Goal: Task Accomplishment & Management: Complete application form

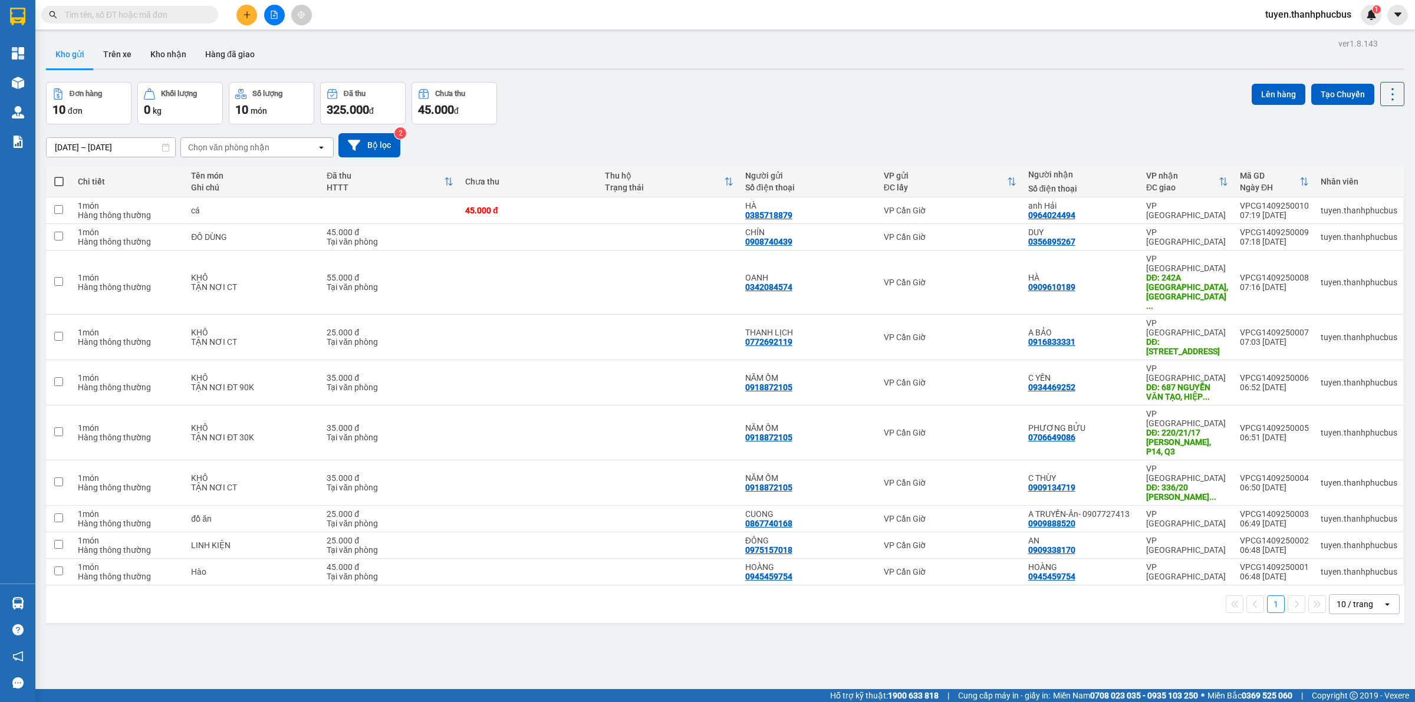
click at [55, 181] on span at bounding box center [58, 181] width 9 height 9
click at [59, 176] on input "checkbox" at bounding box center [59, 176] width 0 height 0
checkbox input "true"
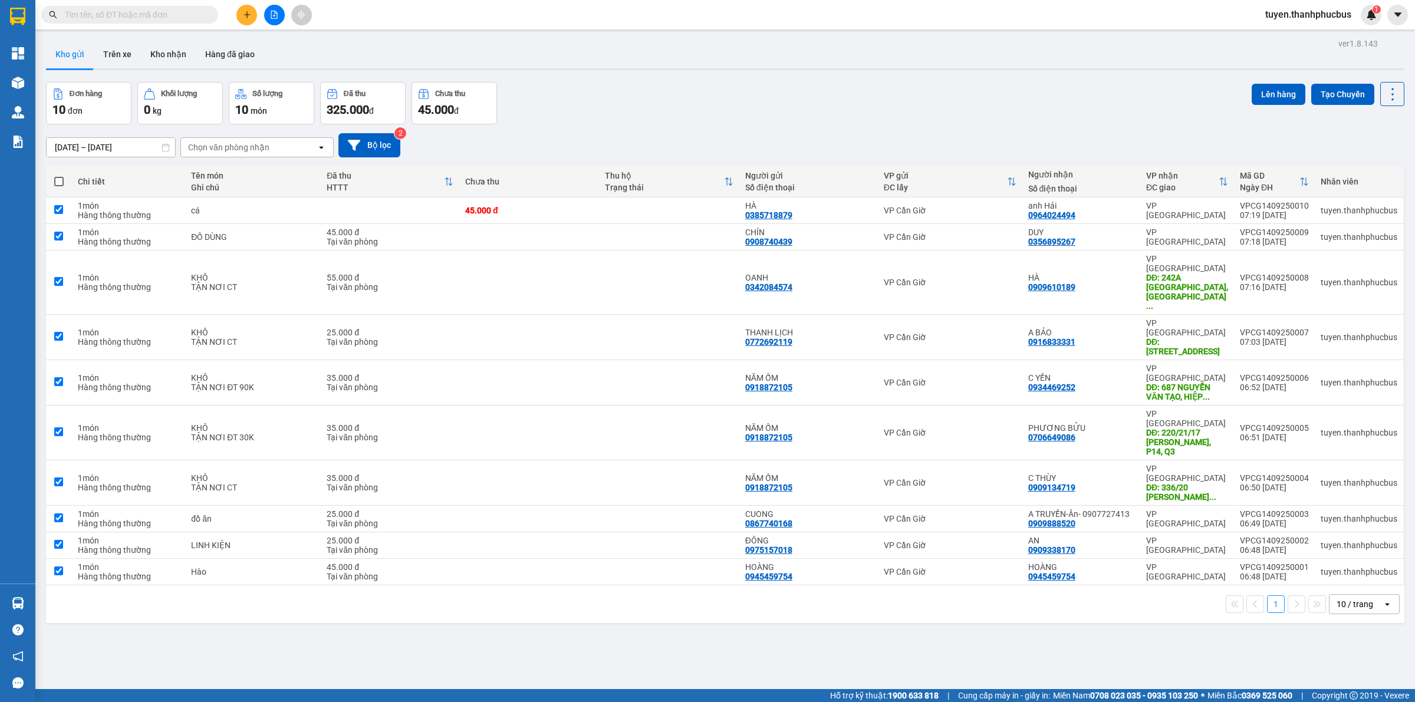
checkbox input "true"
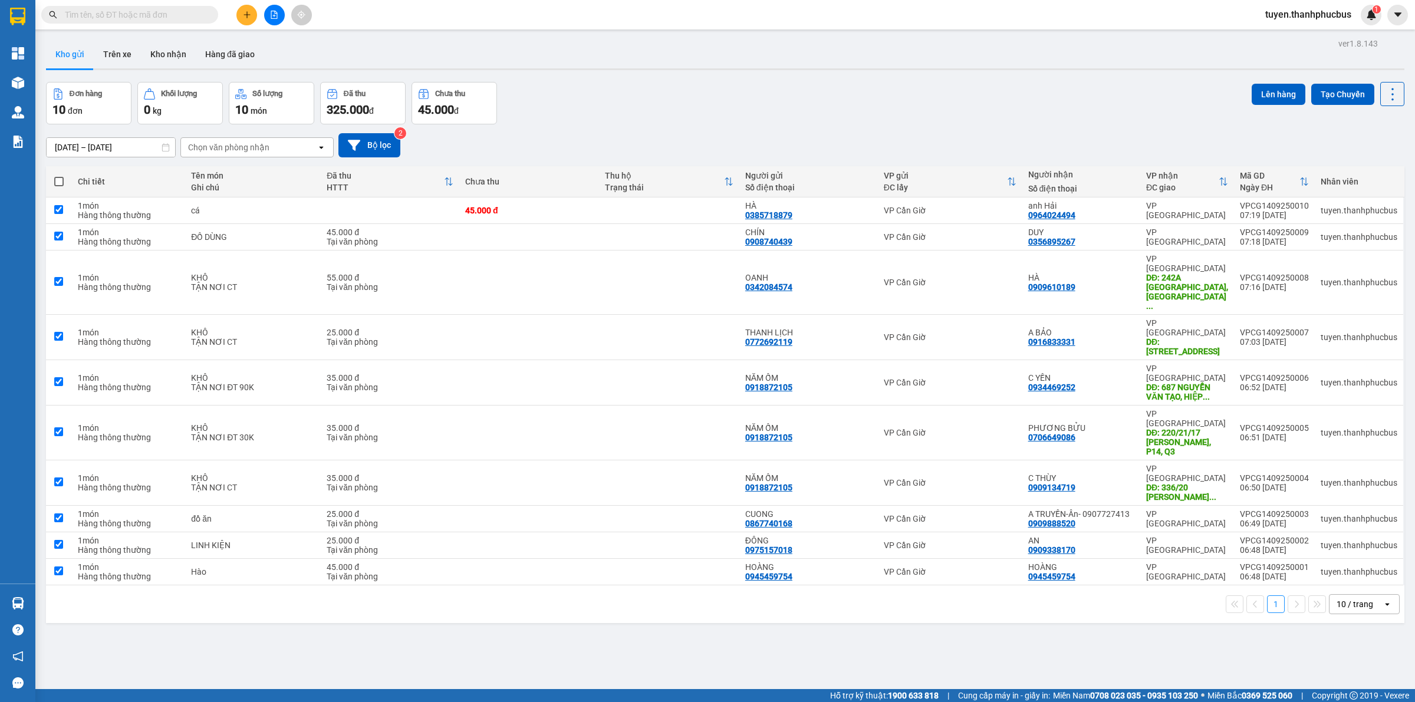
checkbox input "true"
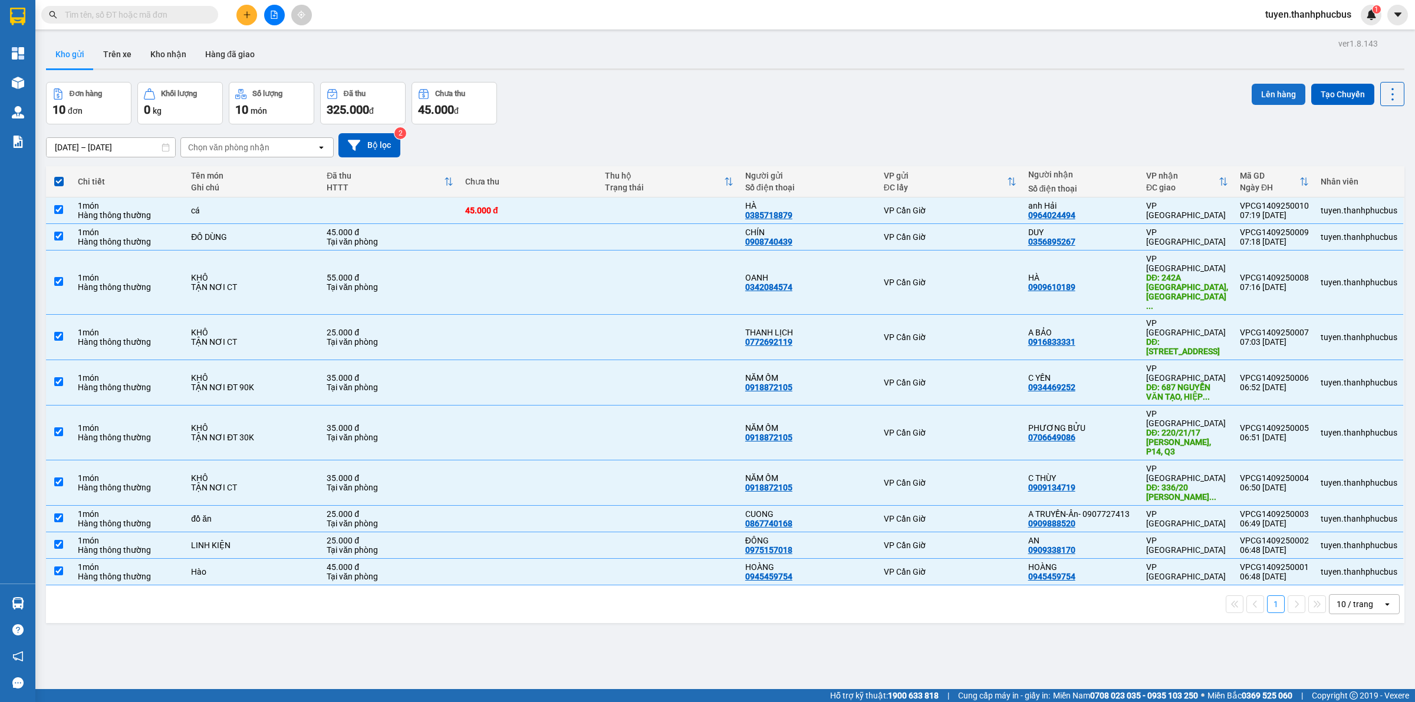
click at [1268, 92] on button "Lên hàng" at bounding box center [1278, 94] width 54 height 21
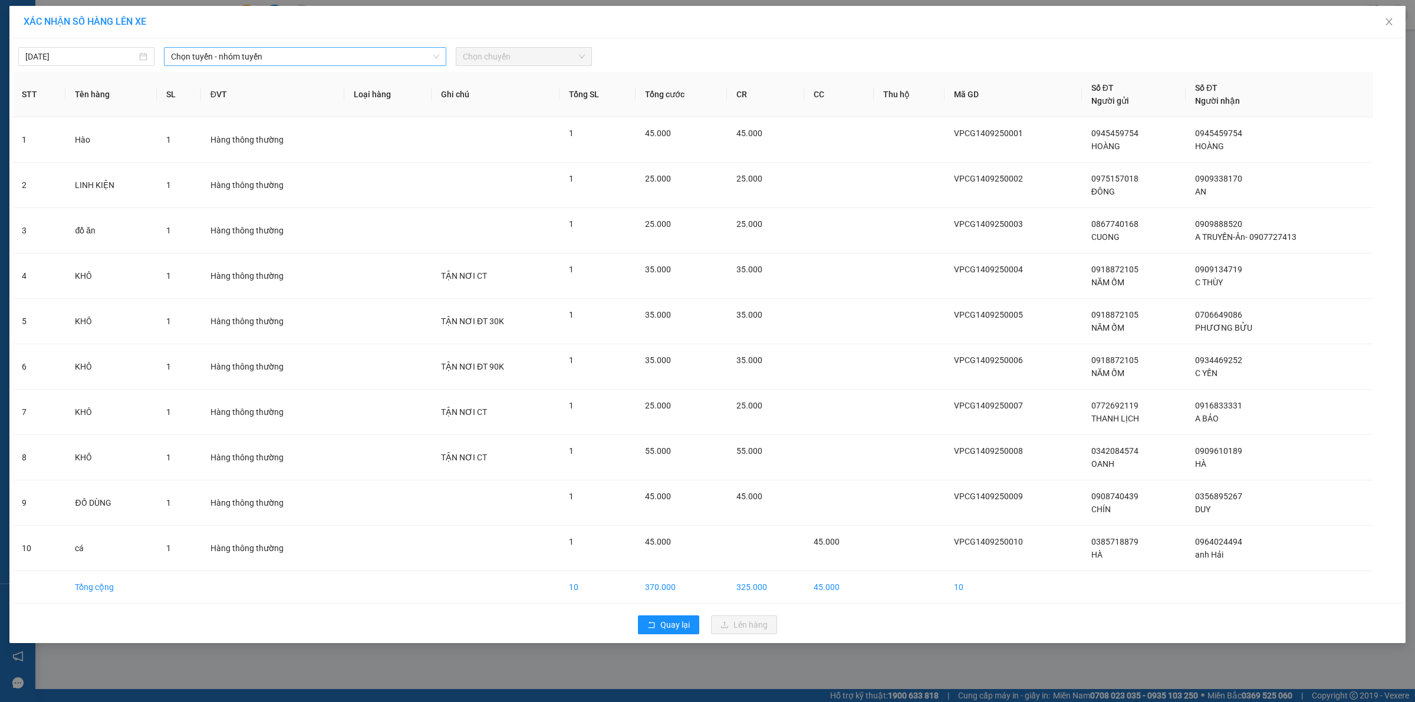
click at [202, 58] on span "Chọn tuyến - nhóm tuyến" at bounding box center [305, 57] width 268 height 18
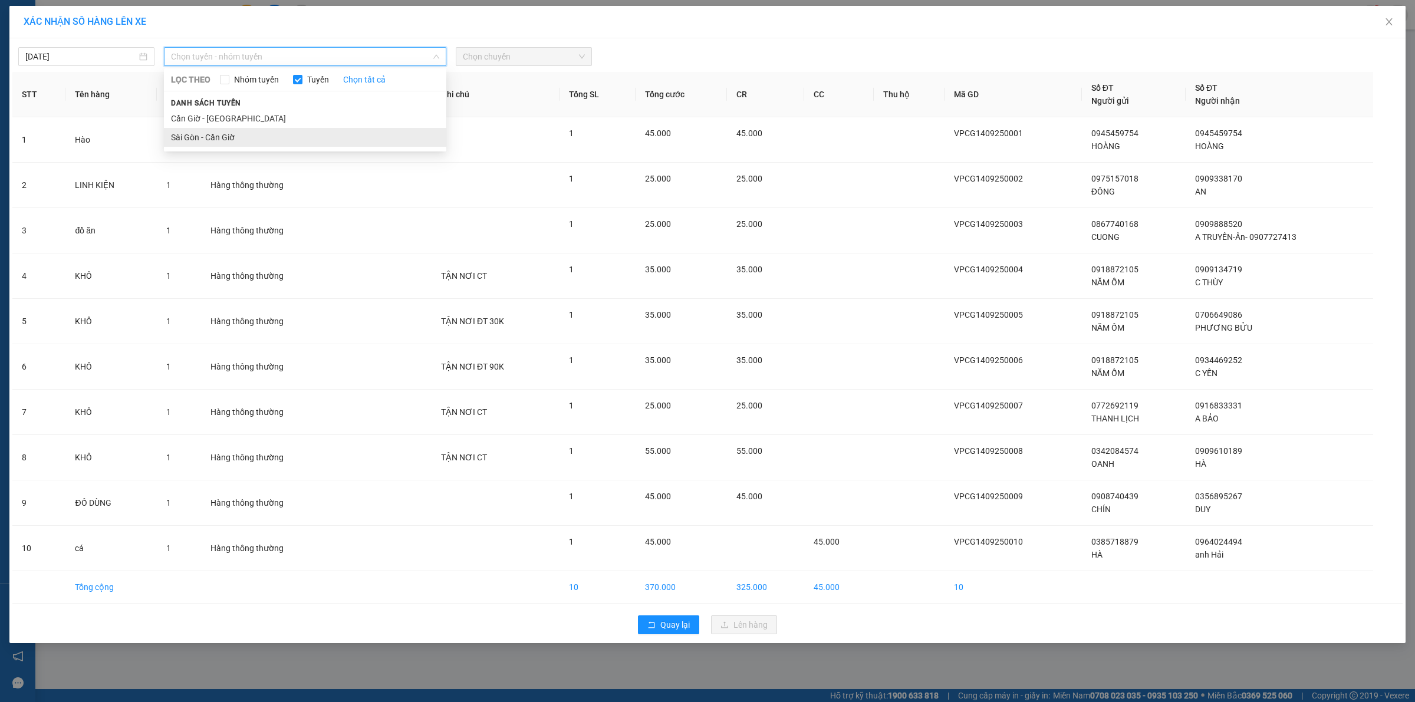
click at [197, 136] on li "Sài Gòn - Cần Giờ" at bounding box center [305, 137] width 282 height 19
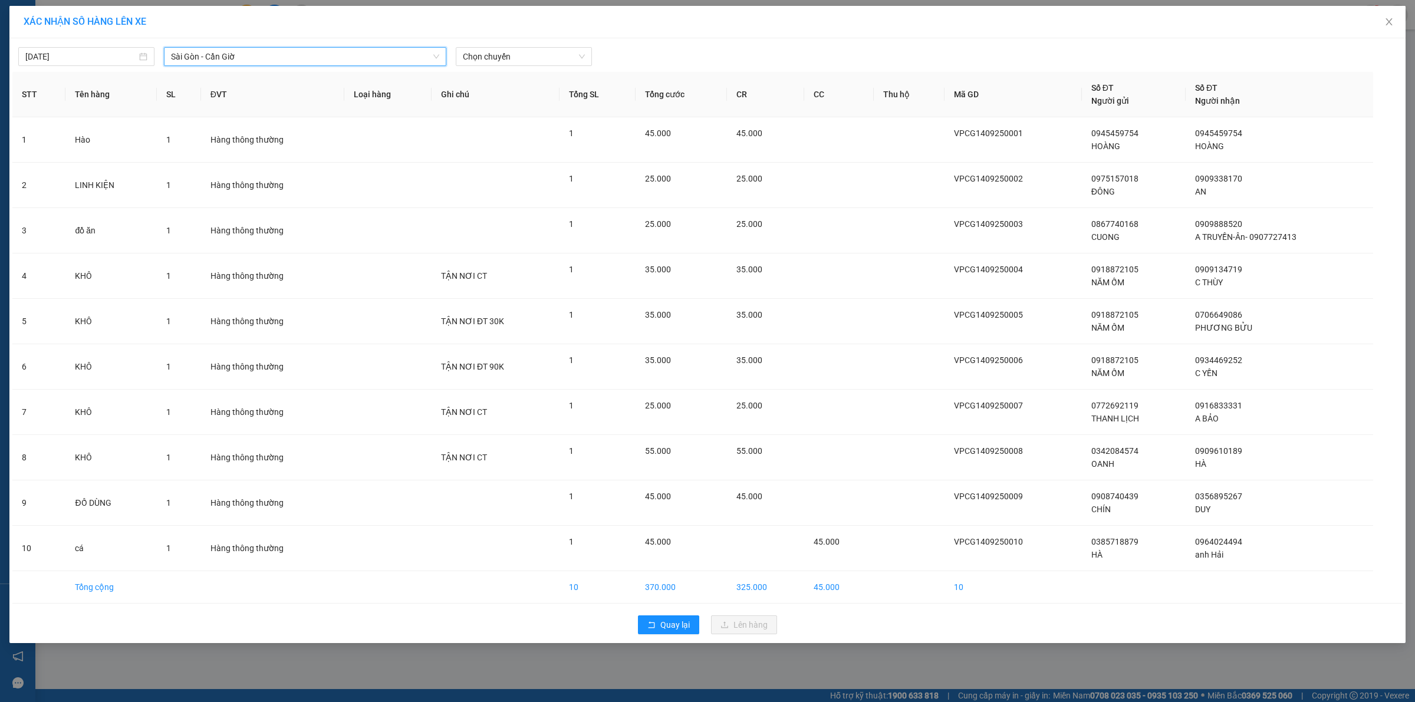
click at [249, 56] on span "Sài Gòn - Cần Giờ" at bounding box center [305, 57] width 268 height 18
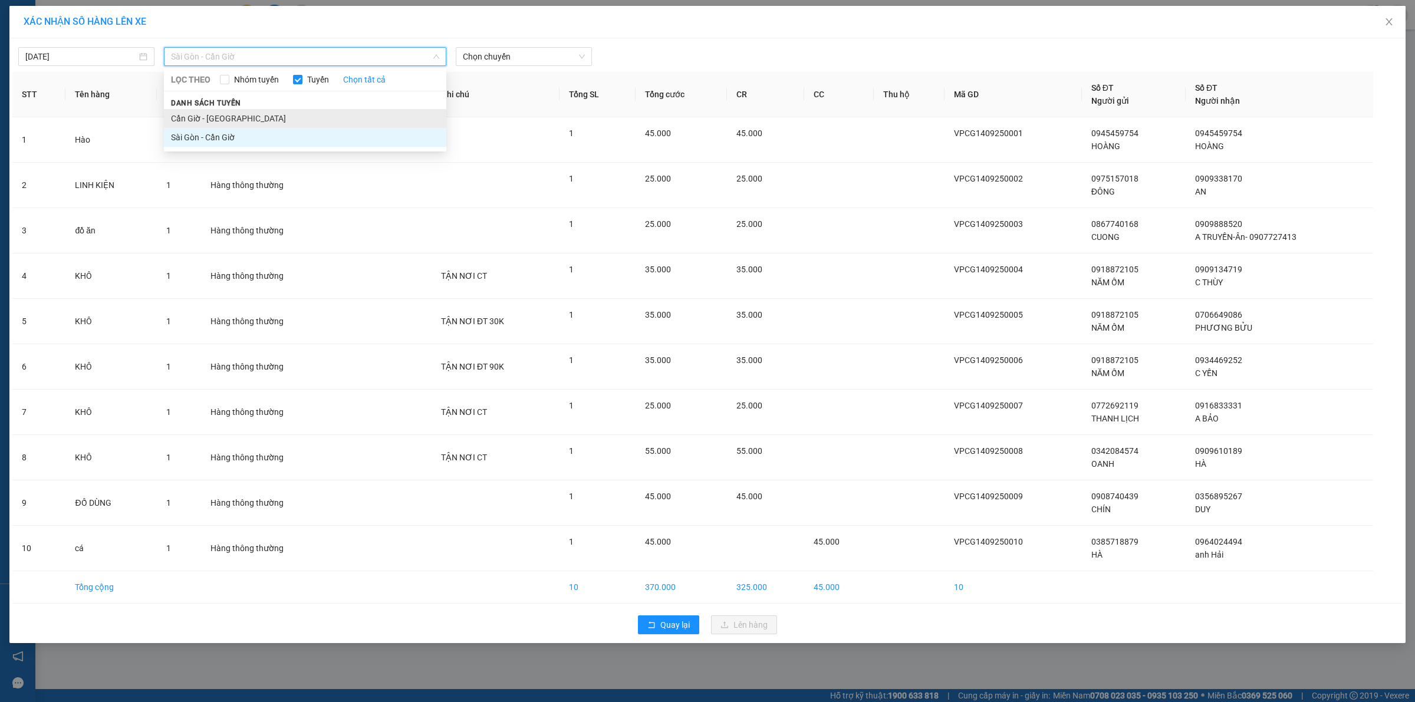
click at [206, 121] on li "Cần Giờ - [GEOGRAPHIC_DATA]" at bounding box center [305, 118] width 282 height 19
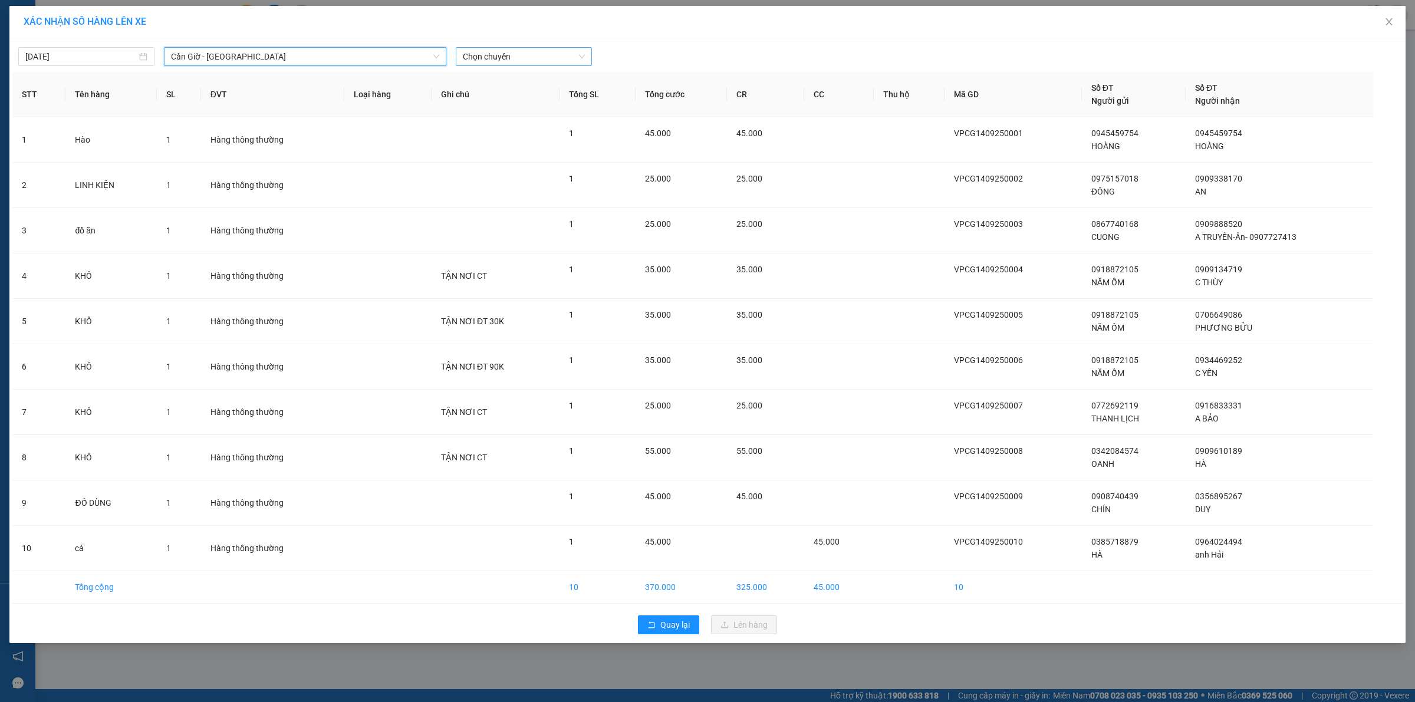
click at [535, 57] on span "Chọn chuyến" at bounding box center [524, 57] width 122 height 18
click at [469, 101] on div "08:00" at bounding box center [509, 99] width 92 height 13
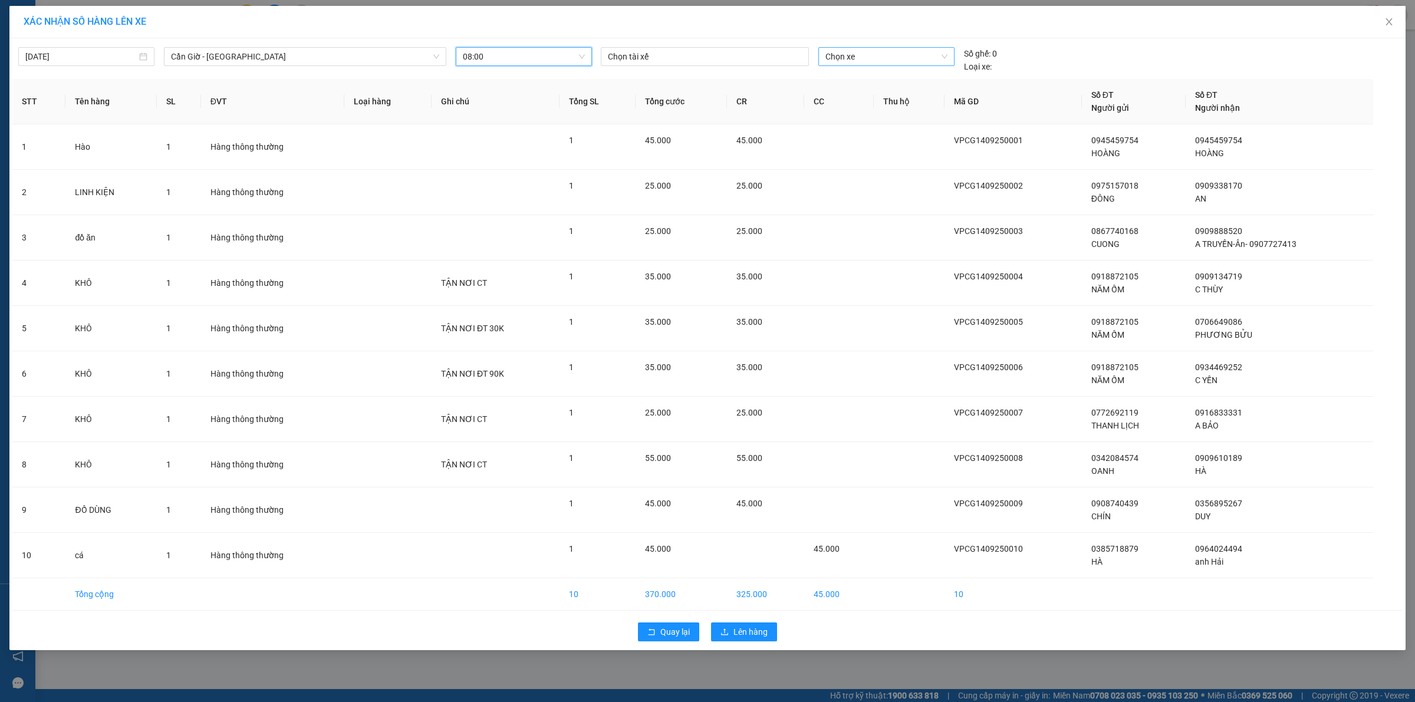
click at [864, 59] on span "Chọn xe" at bounding box center [885, 57] width 121 height 18
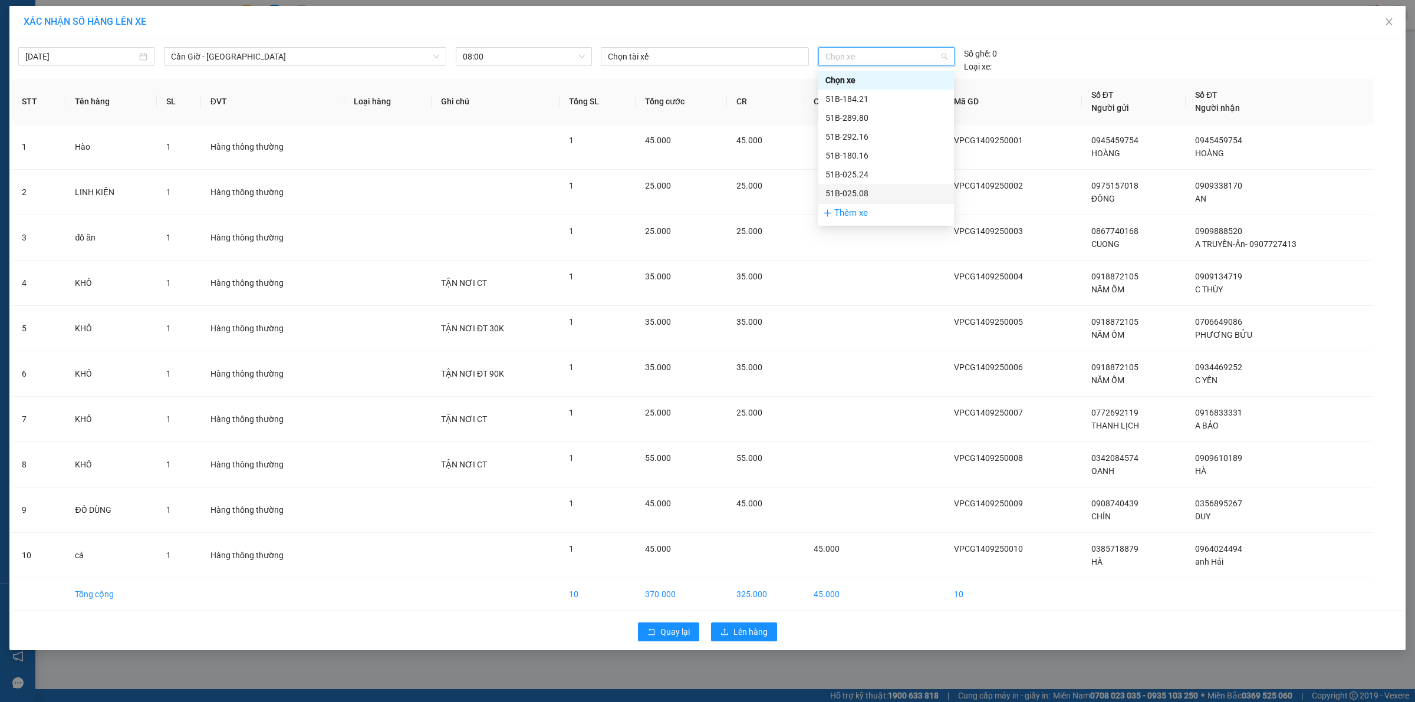
click at [451, 650] on div "[DATE] Cần Giờ - [GEOGRAPHIC_DATA] LỌC THEO Nhóm tuyến Tuyến Chọn tất cả Danh s…" at bounding box center [707, 344] width 1396 height 612
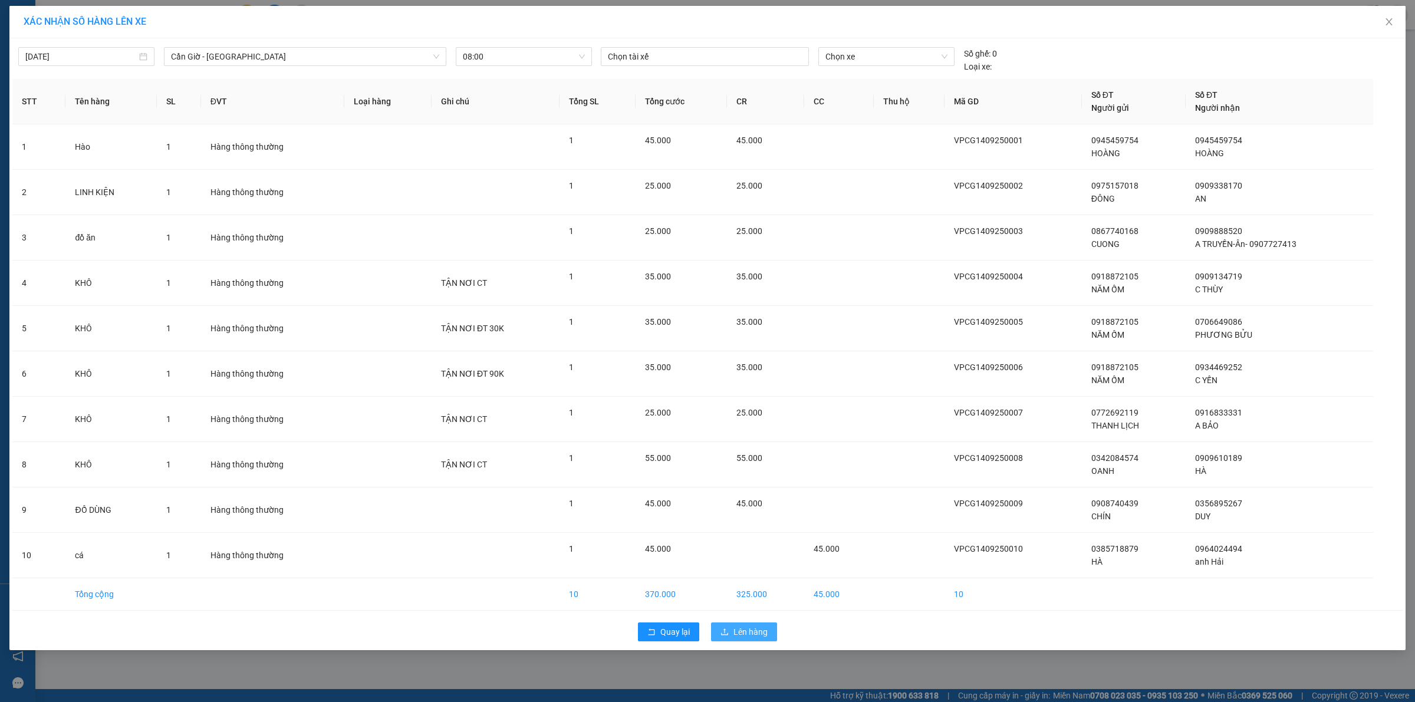
click at [750, 637] on span "Lên hàng" at bounding box center [750, 631] width 34 height 13
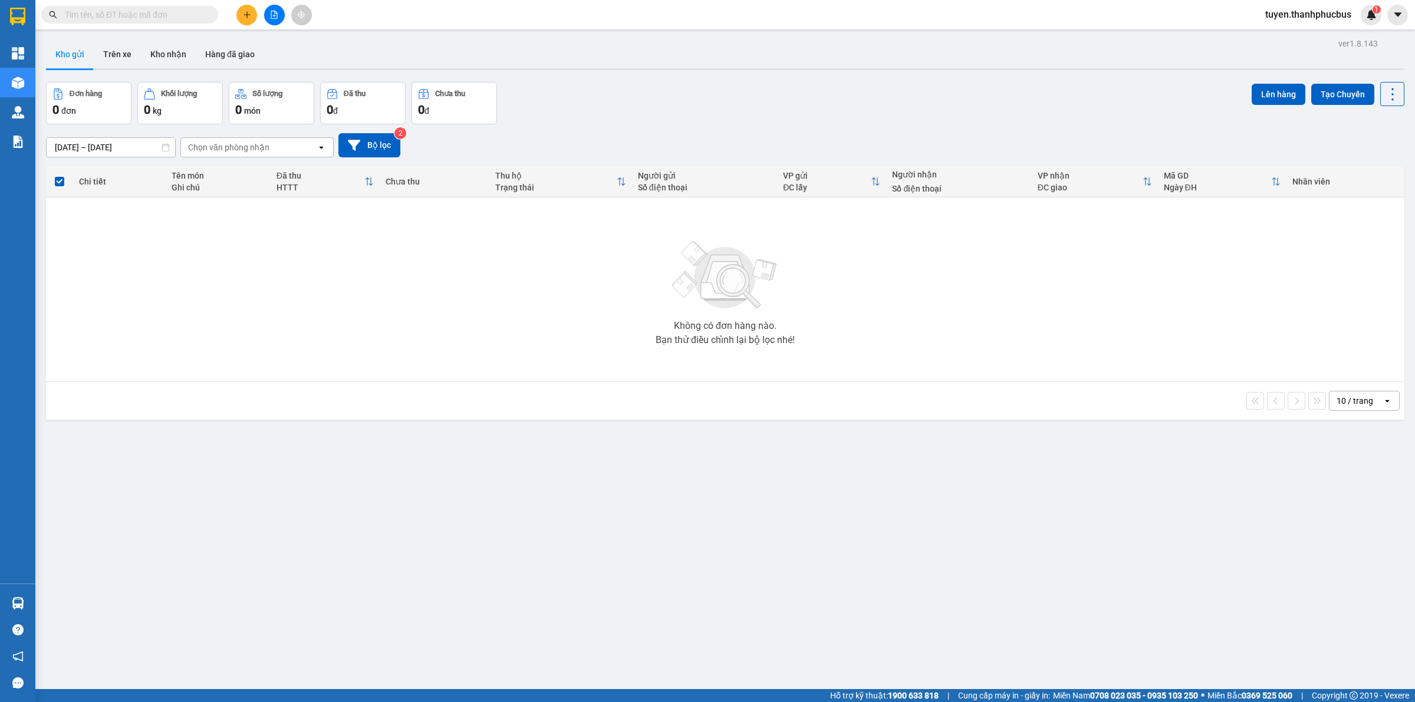
click at [245, 15] on icon "plus" at bounding box center [246, 14] width 6 height 1
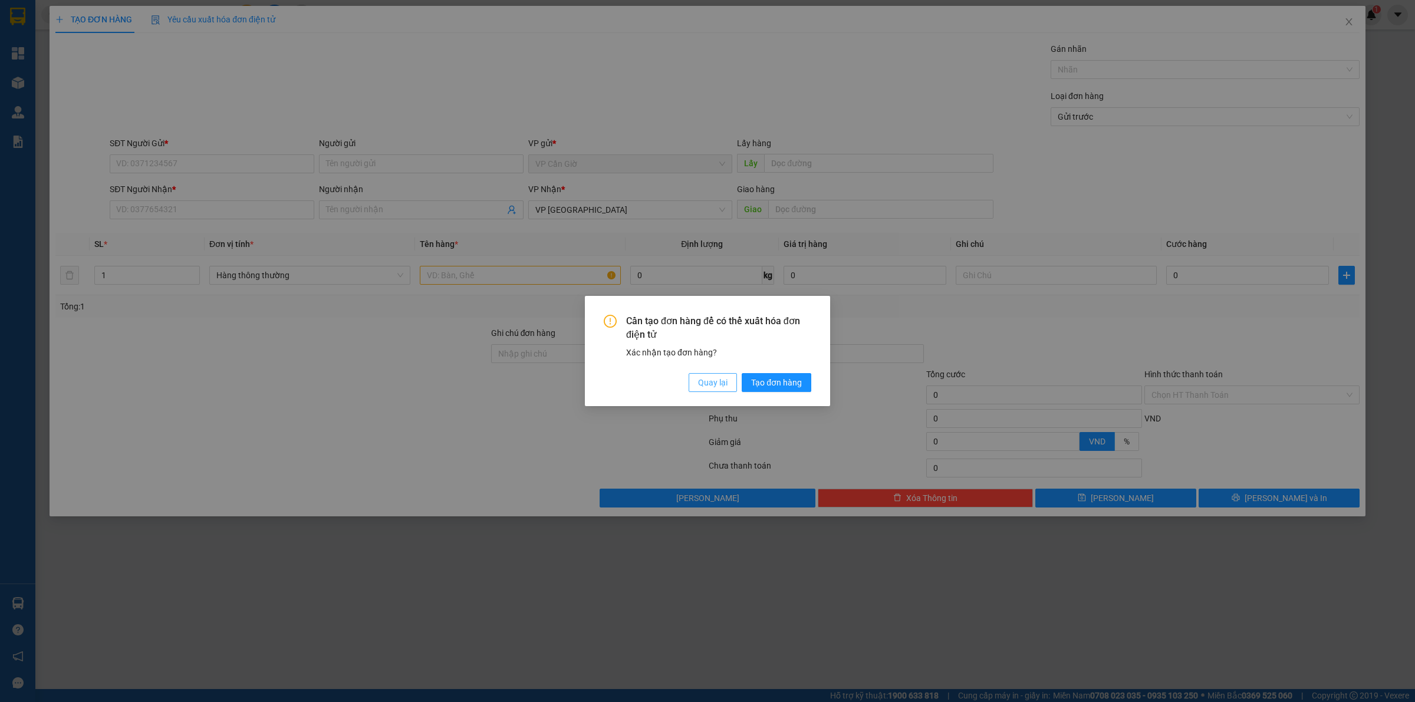
click at [719, 381] on span "Quay lại" at bounding box center [712, 382] width 29 height 13
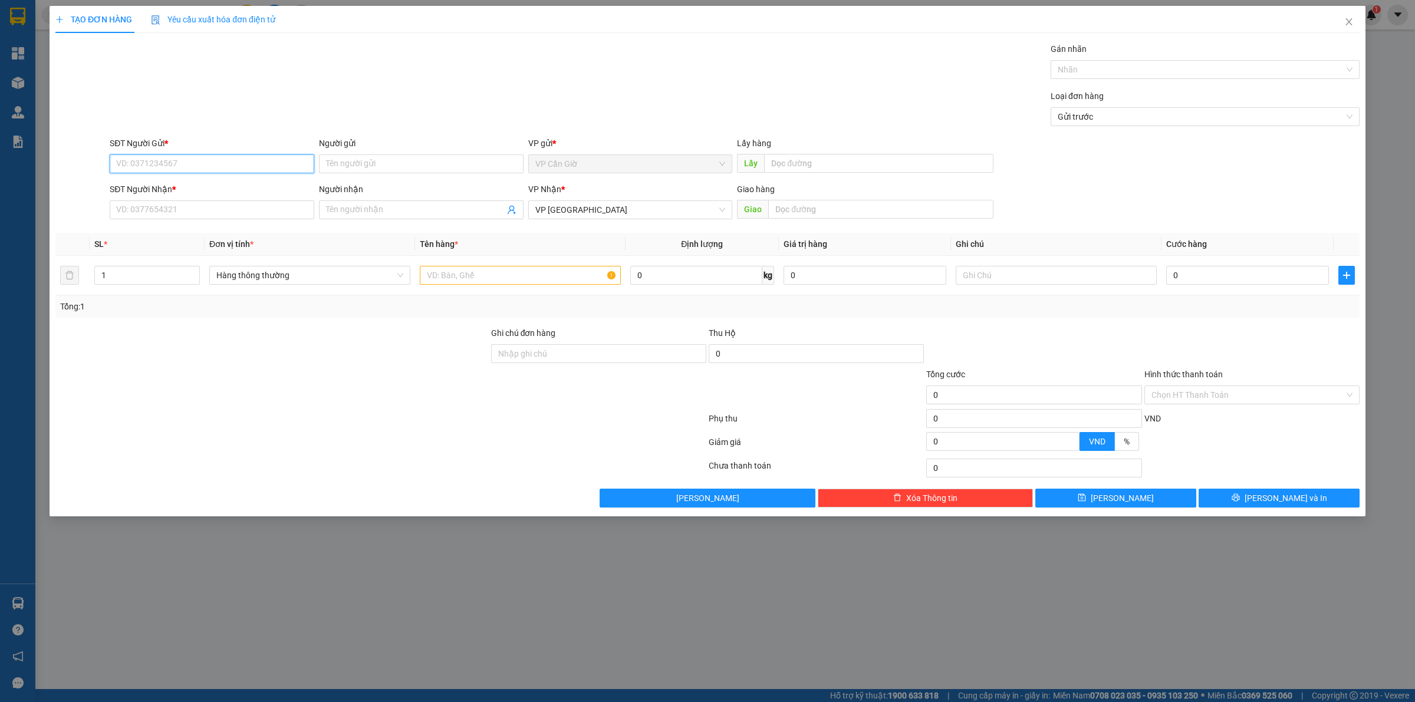
click at [167, 165] on input "SĐT Người Gửi *" at bounding box center [212, 163] width 205 height 19
click at [217, 218] on input "SĐT Người Nhận *" at bounding box center [212, 209] width 205 height 19
type input "0909135119"
click at [205, 234] on div "0909135119 - A VŨ" at bounding box center [212, 234] width 190 height 13
type input "A VŨ"
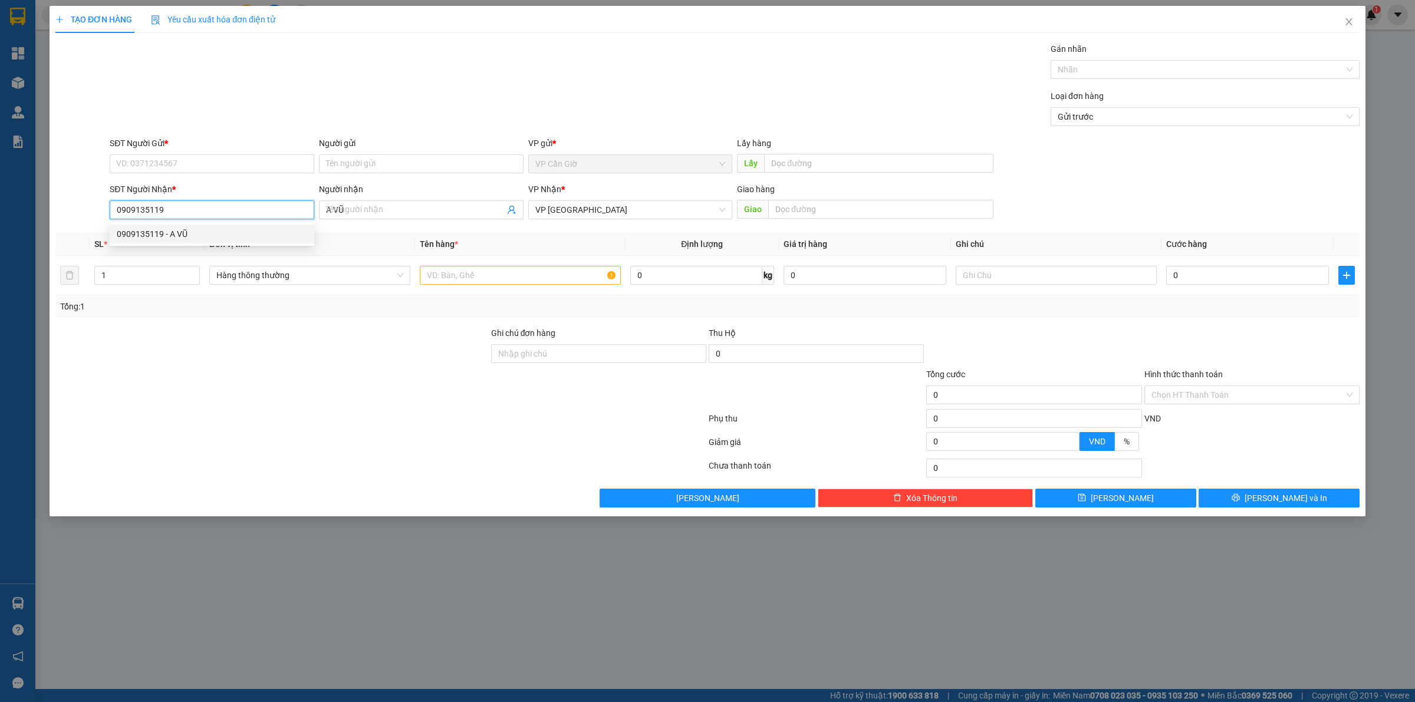
type input "25.000"
type input "0909135119"
click at [193, 154] on input "SĐT Người Gửi *" at bounding box center [212, 163] width 205 height 19
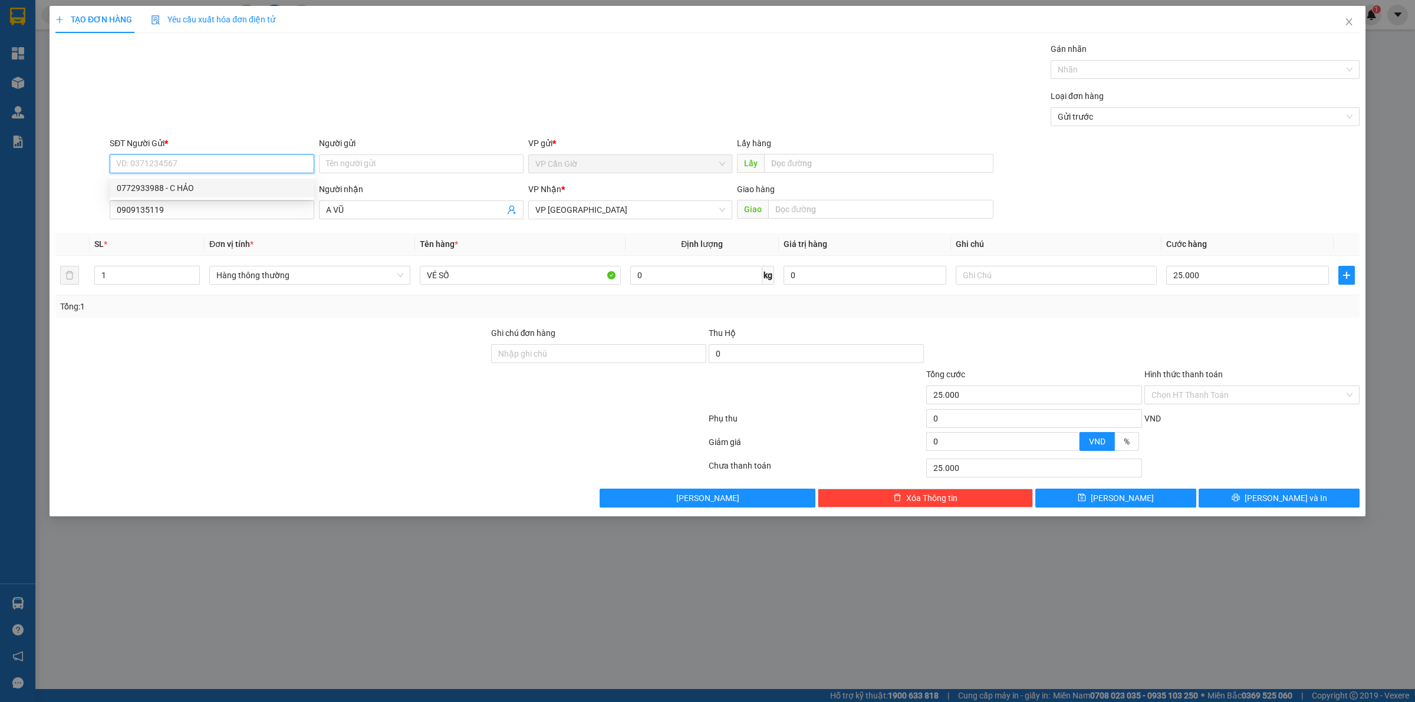
click at [186, 180] on div "0772933988 - C HẢO" at bounding box center [212, 188] width 205 height 19
type input "0772933988"
type input "C HẢO"
click at [1210, 281] on input "25.000" at bounding box center [1247, 275] width 163 height 19
type input "2"
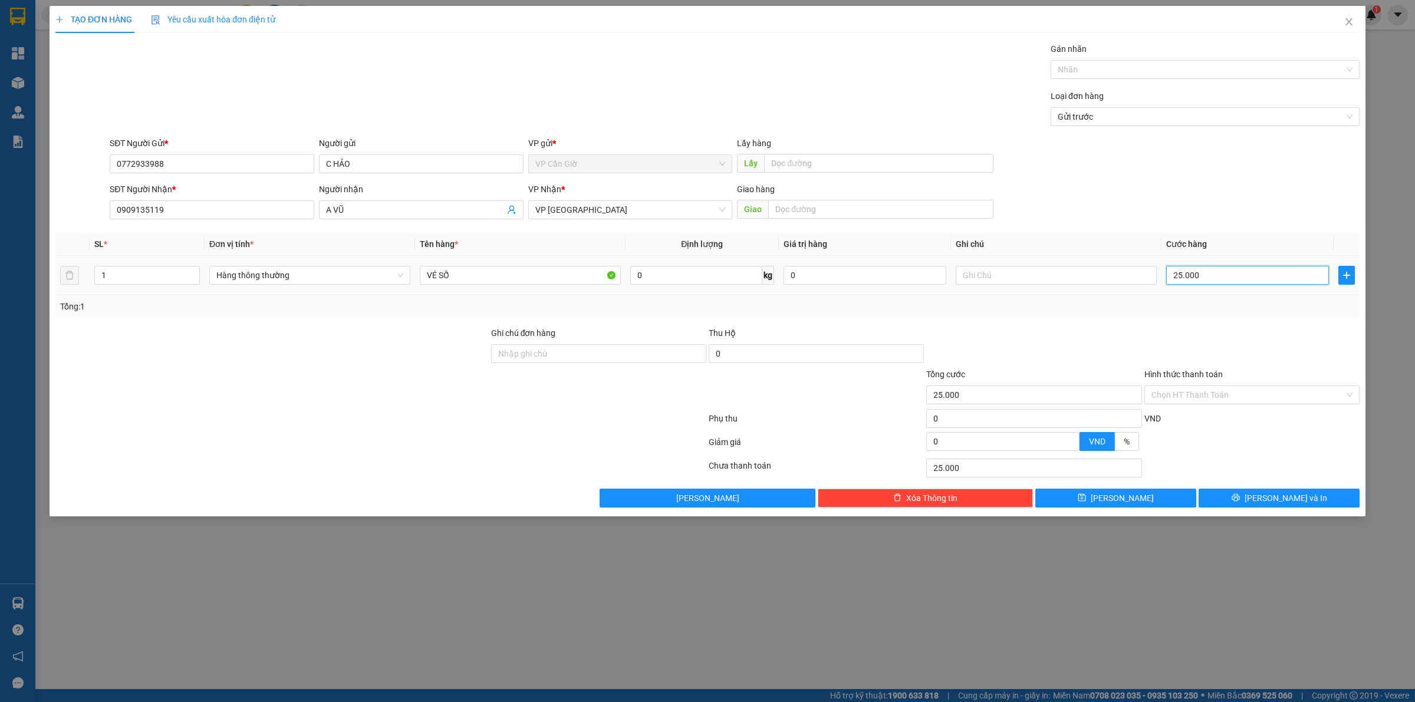
type input "2"
type input "20"
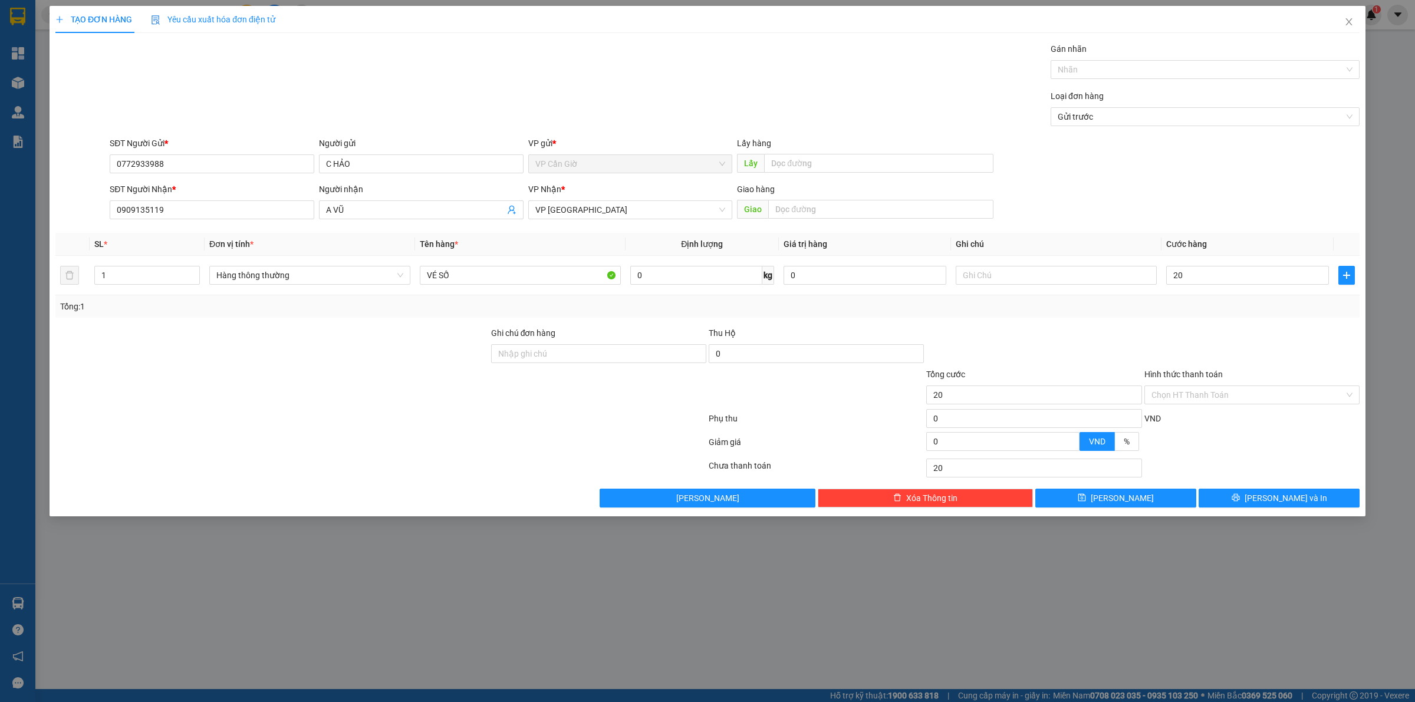
type input "20.000"
click at [1133, 327] on div at bounding box center [1034, 347] width 218 height 41
click at [1302, 499] on button "[PERSON_NAME] và In" at bounding box center [1278, 498] width 161 height 19
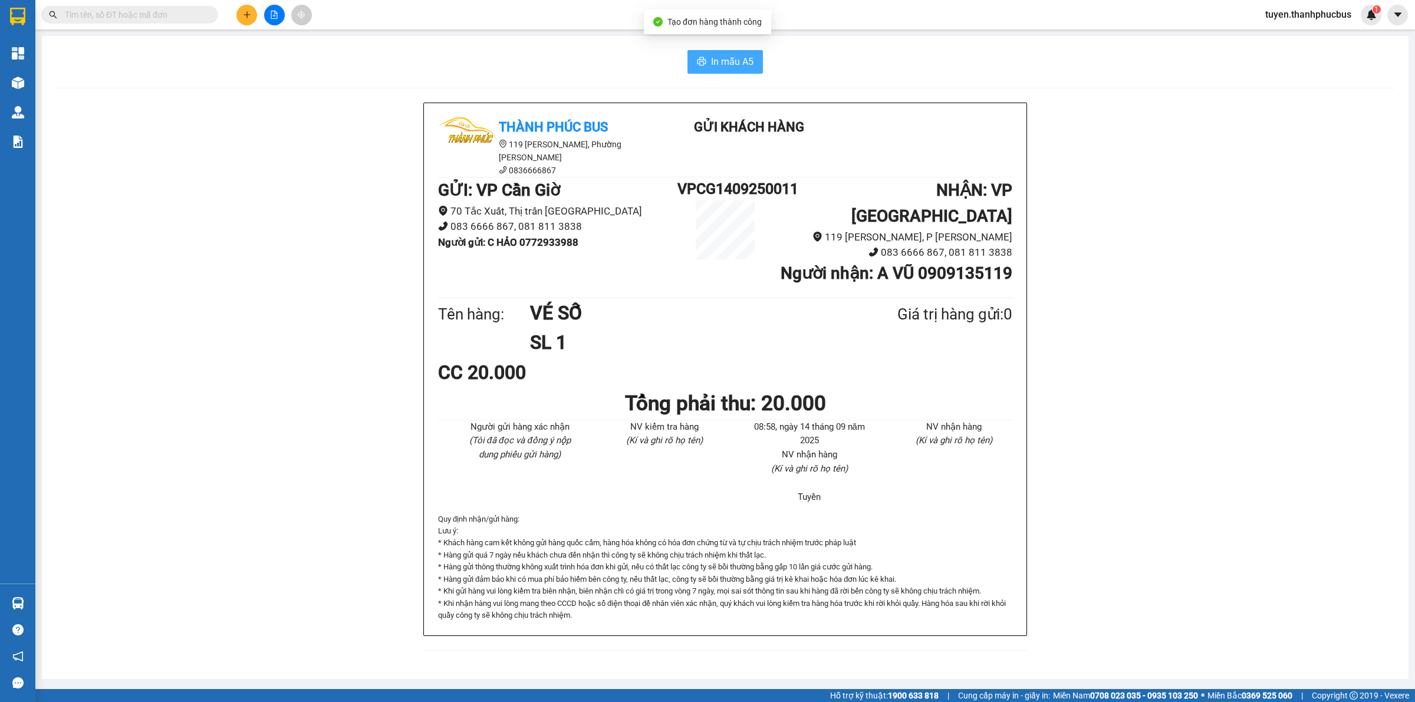
click at [711, 57] on span "In mẫu A5" at bounding box center [732, 61] width 42 height 15
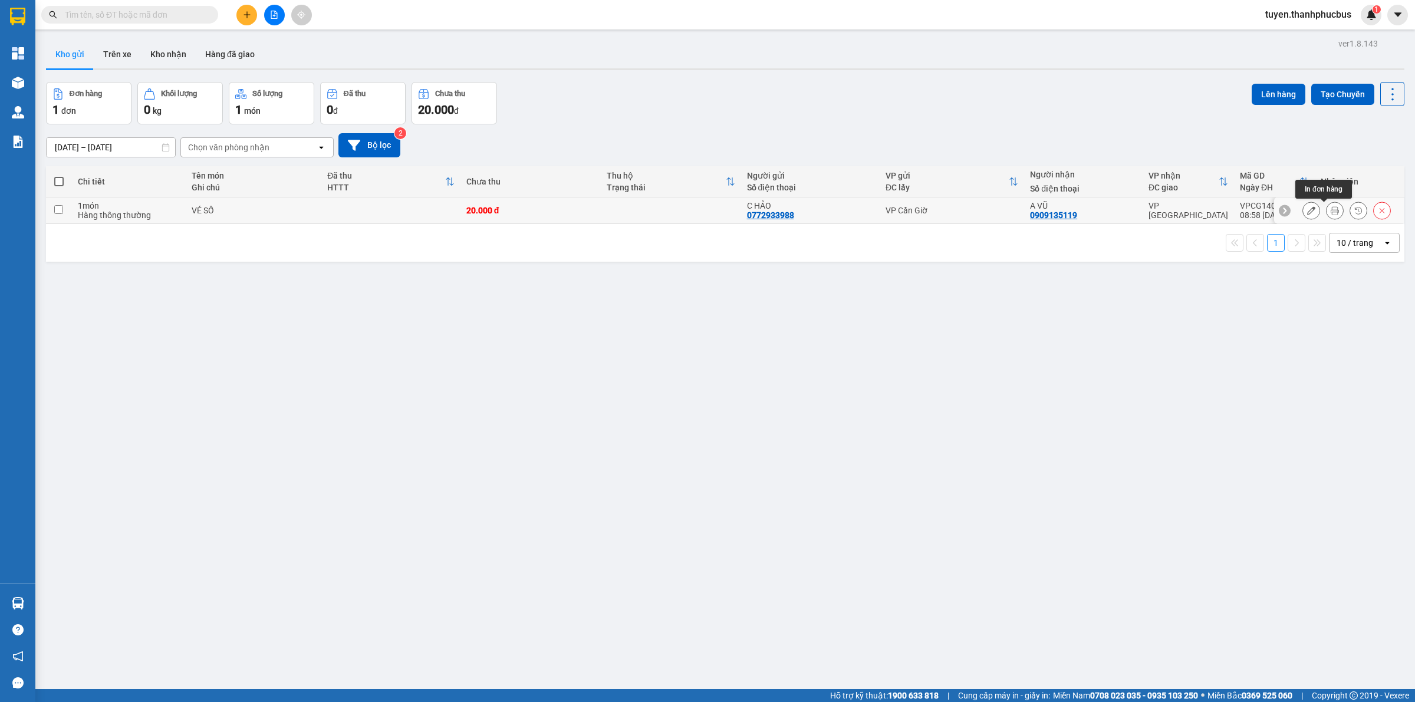
click at [1330, 208] on icon at bounding box center [1334, 210] width 8 height 8
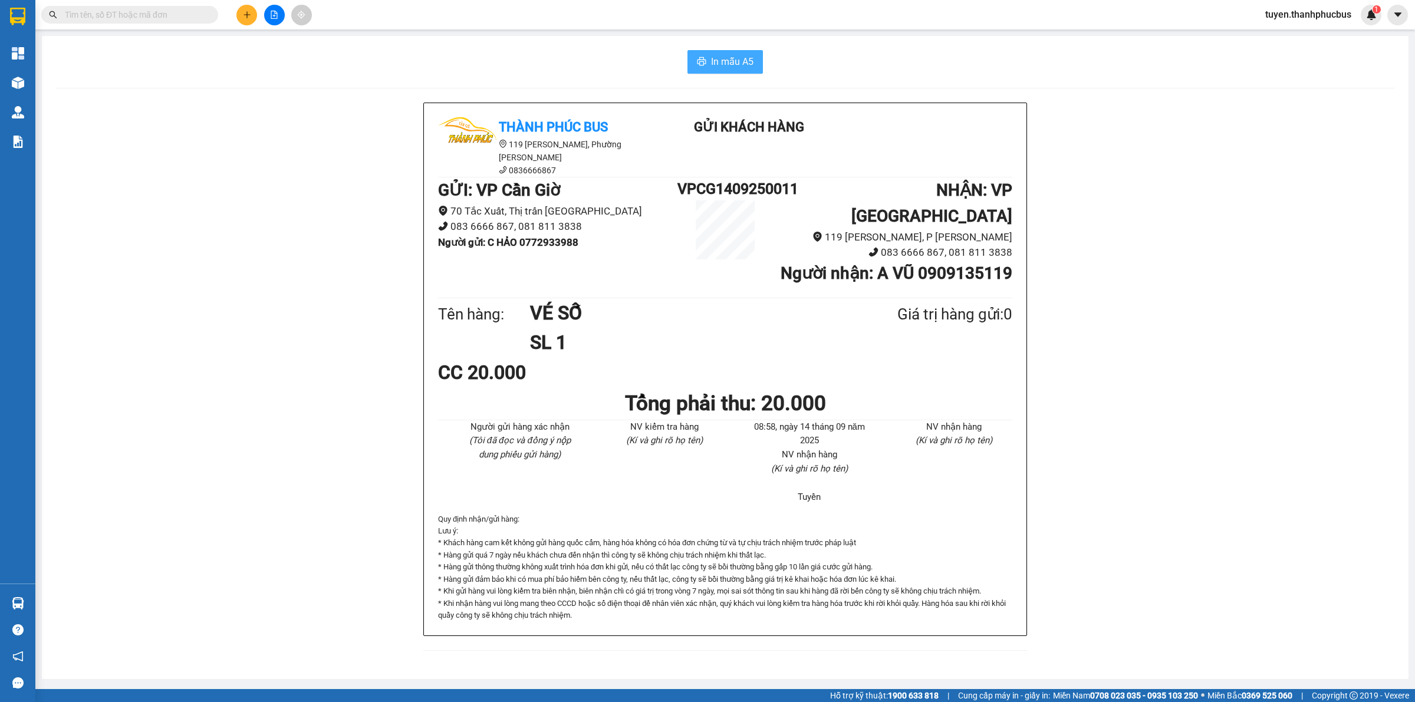
click at [729, 50] on button "In mẫu A5" at bounding box center [724, 62] width 75 height 24
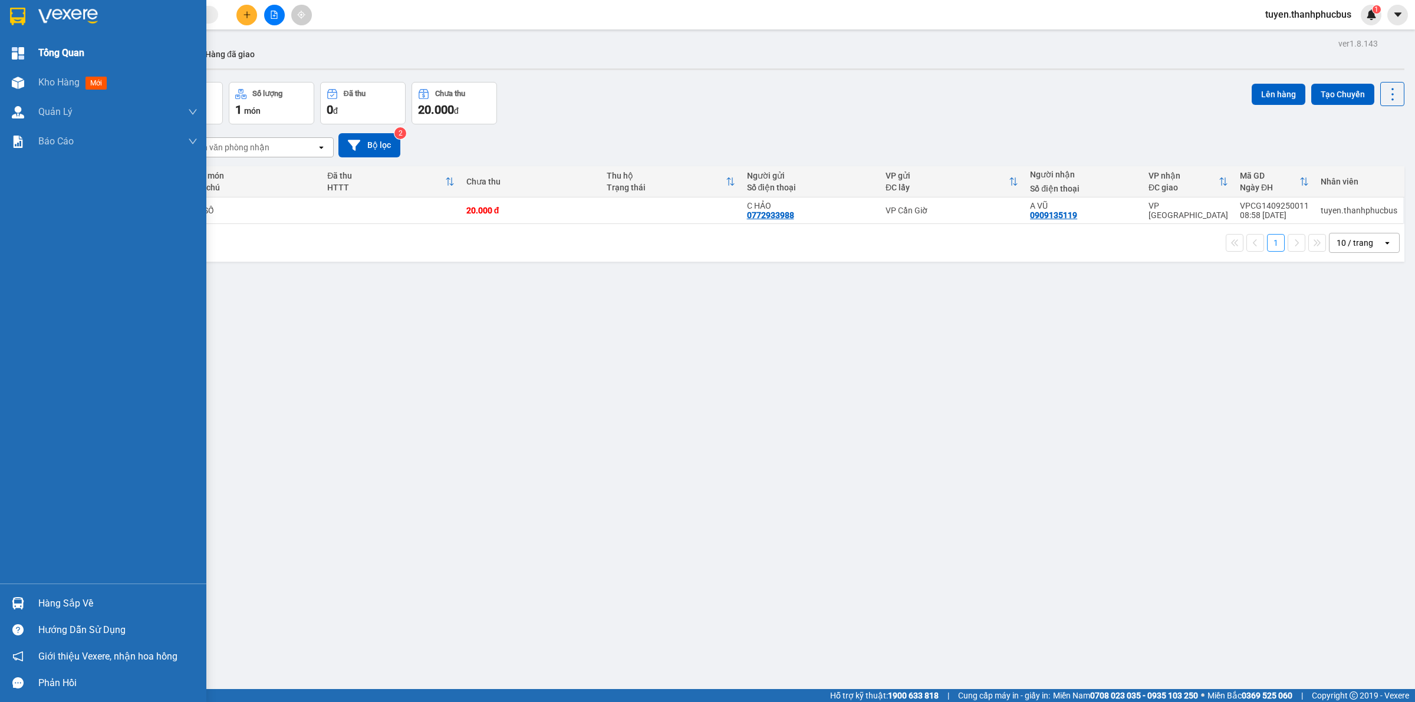
click at [27, 52] on div at bounding box center [18, 53] width 21 height 21
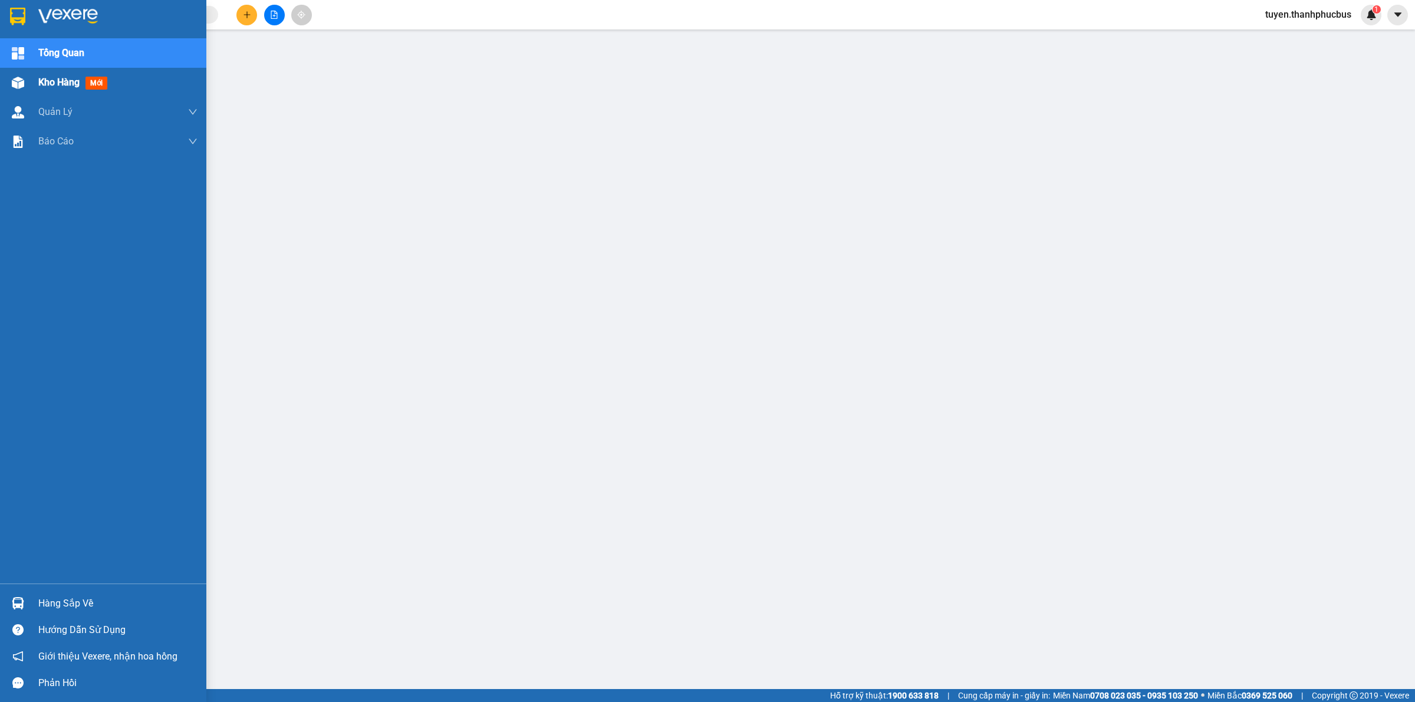
click at [43, 77] on span "Kho hàng" at bounding box center [58, 82] width 41 height 11
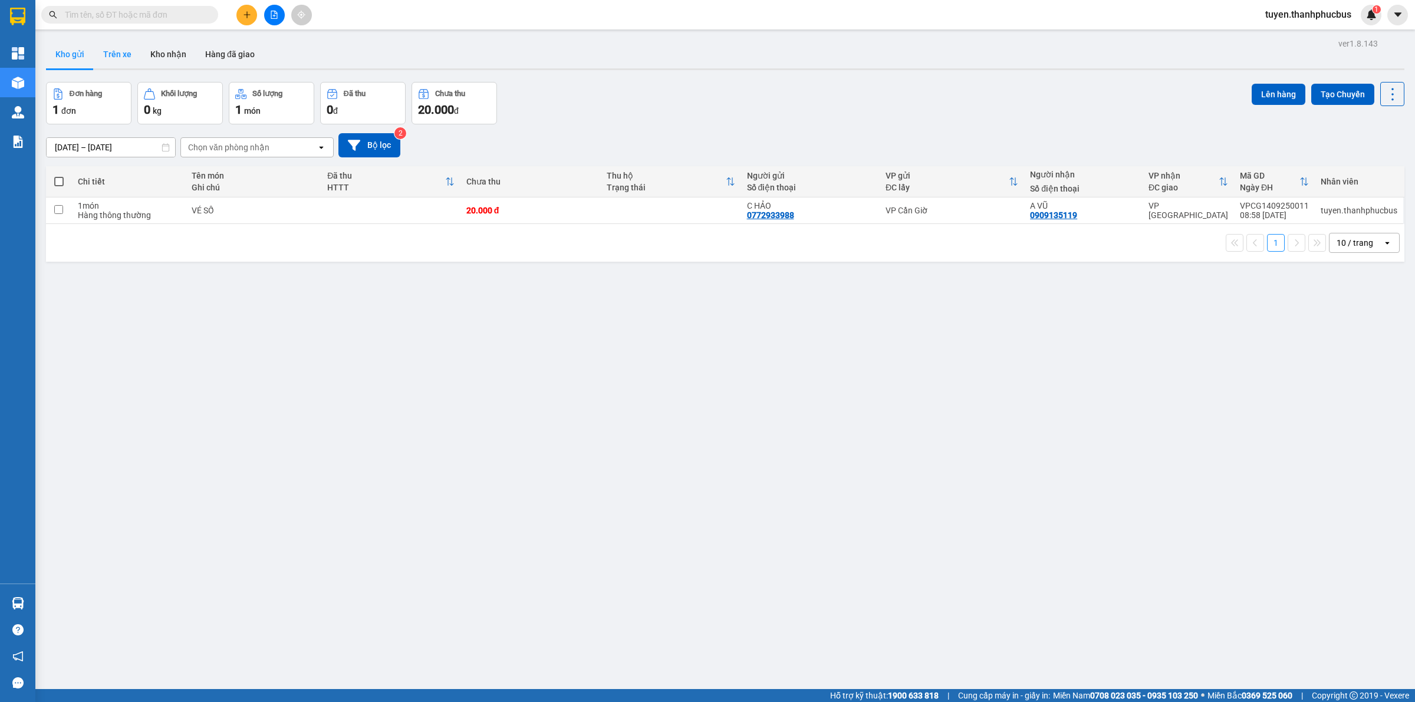
click at [130, 52] on button "Trên xe" at bounding box center [117, 54] width 47 height 28
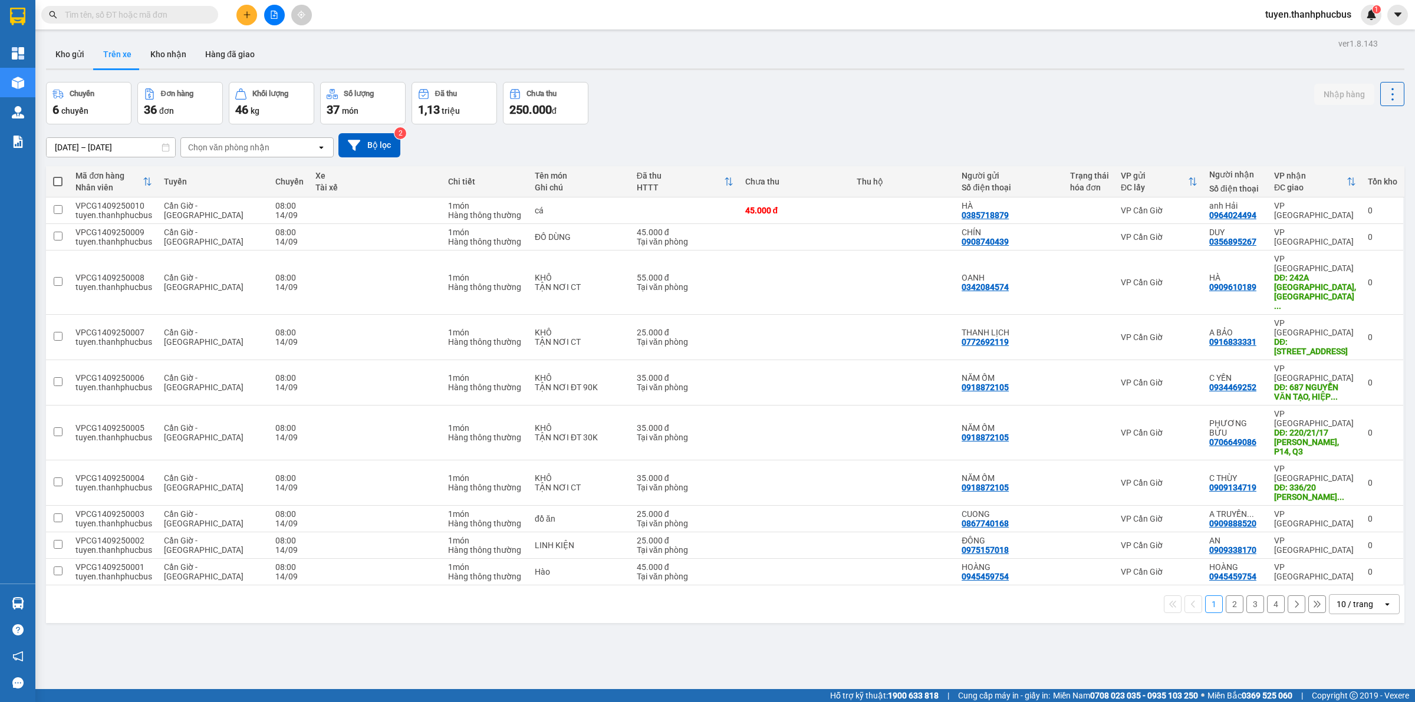
click at [234, 148] on div "Chọn văn phòng nhận" at bounding box center [228, 147] width 81 height 12
click at [231, 176] on span "VP [GEOGRAPHIC_DATA]" at bounding box center [238, 173] width 98 height 12
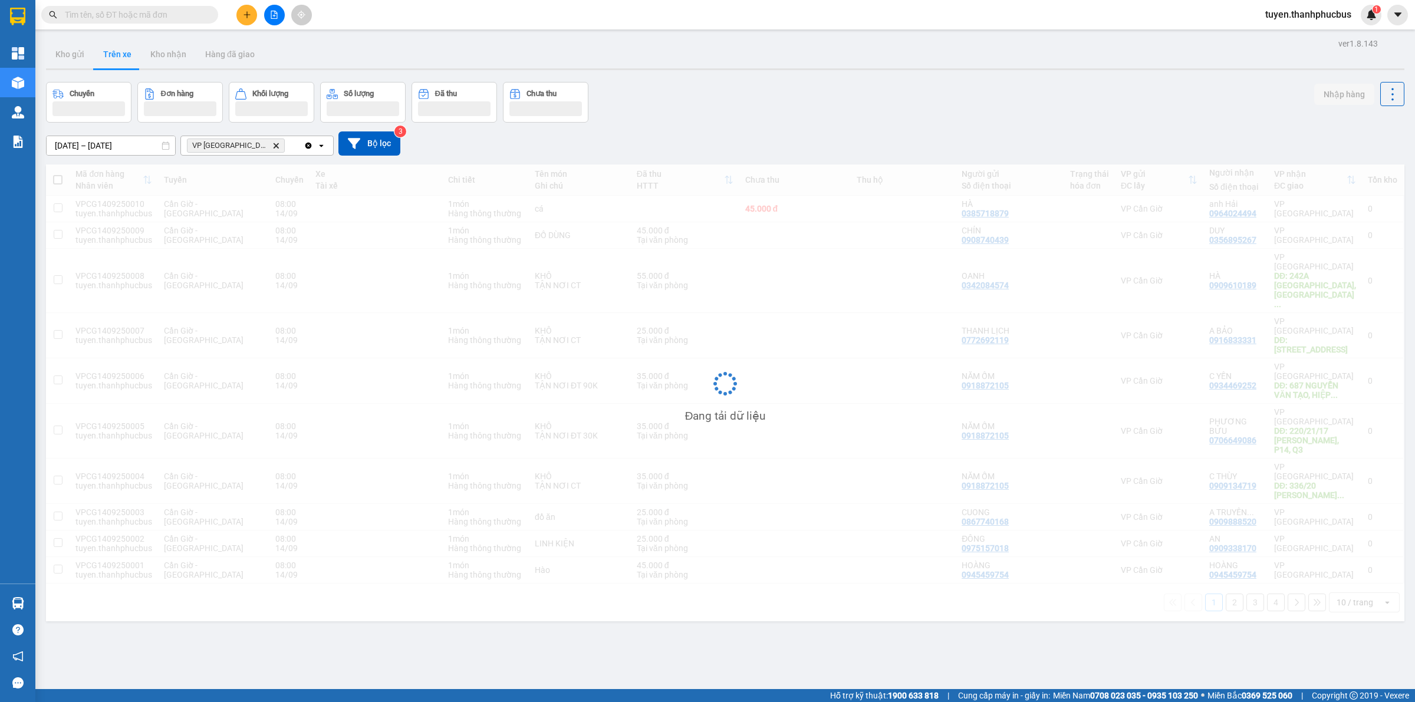
click at [128, 147] on input "[DATE] – [DATE]" at bounding box center [111, 145] width 129 height 19
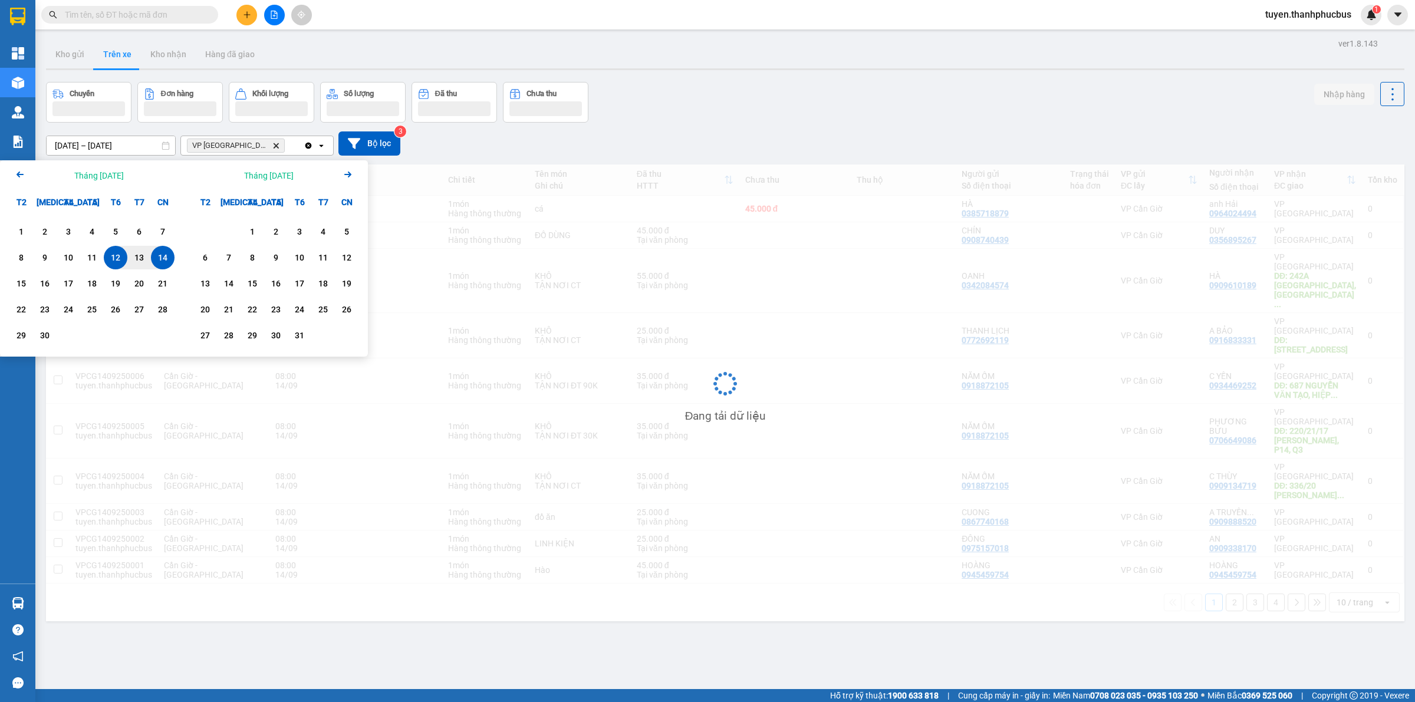
click at [161, 258] on div "14" at bounding box center [162, 258] width 17 height 14
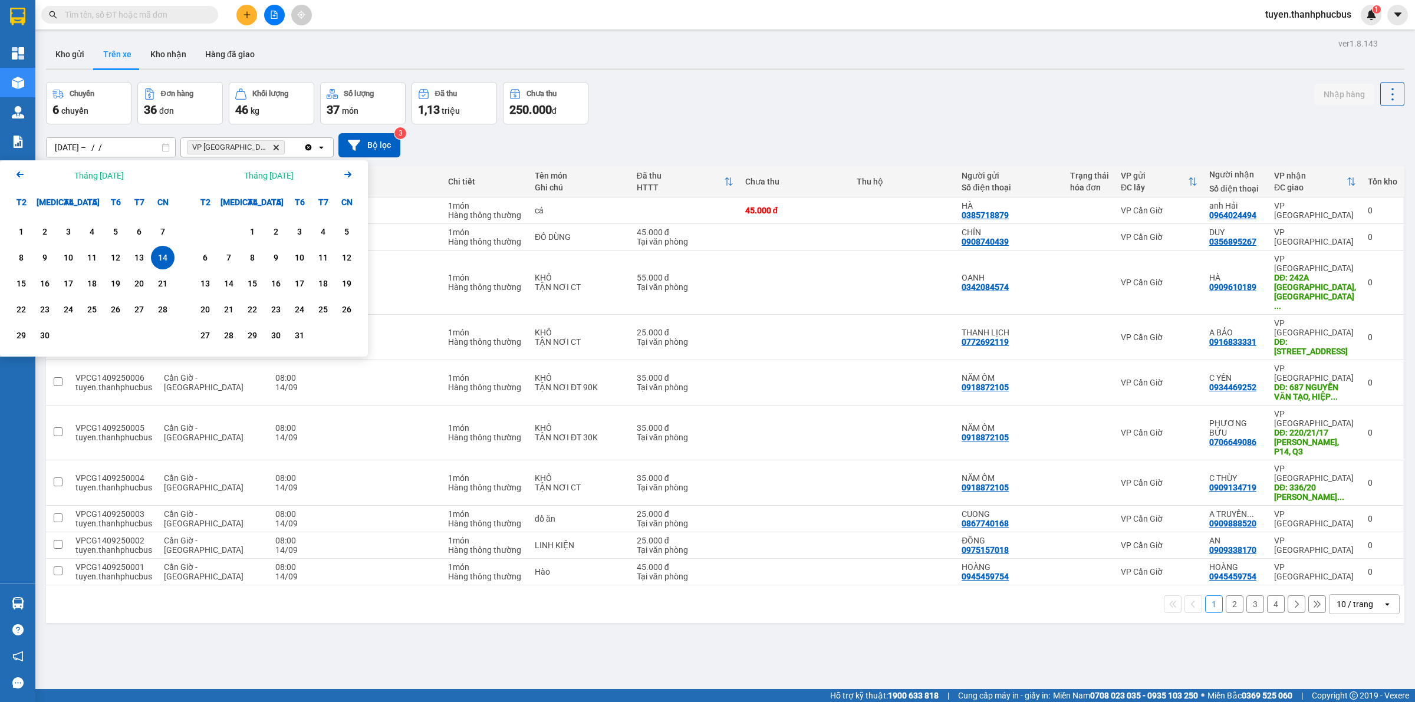
click at [163, 255] on div "14" at bounding box center [162, 258] width 17 height 14
type input "[DATE] – [DATE]"
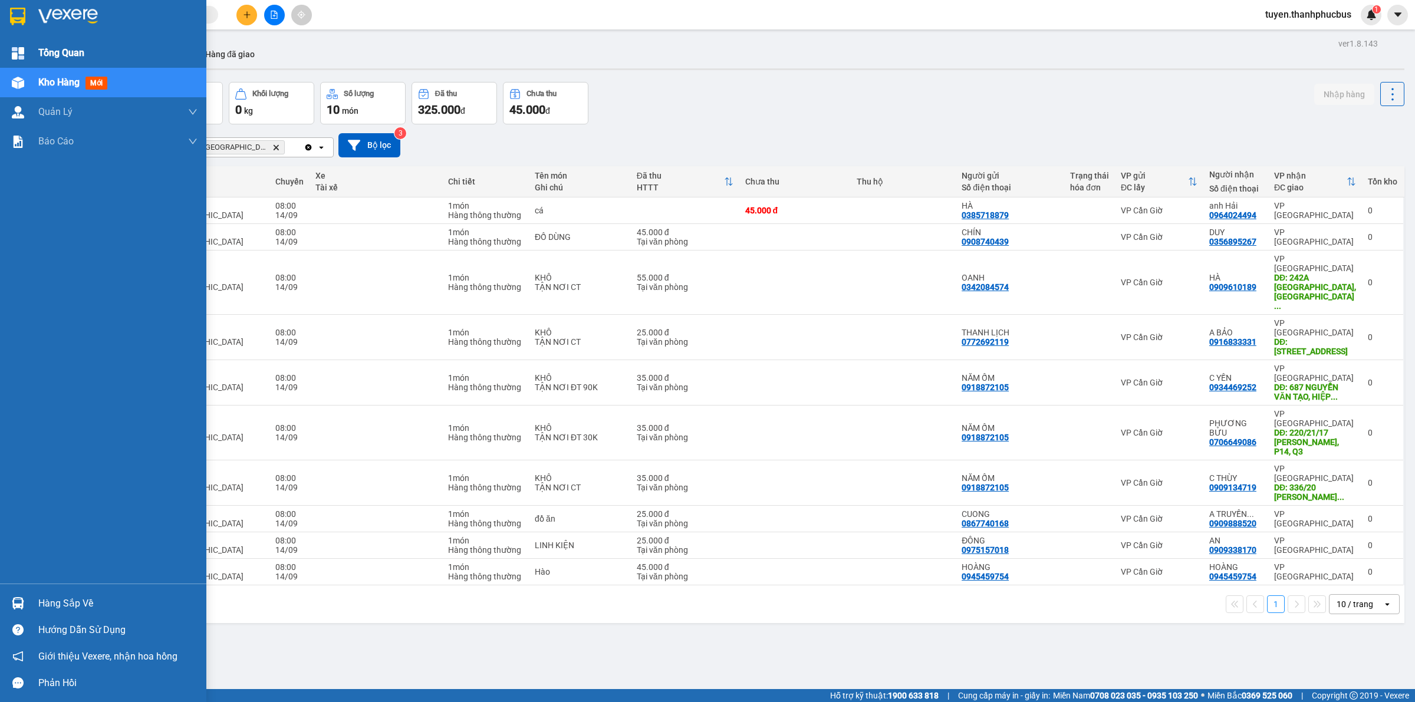
click at [27, 45] on div at bounding box center [18, 53] width 21 height 21
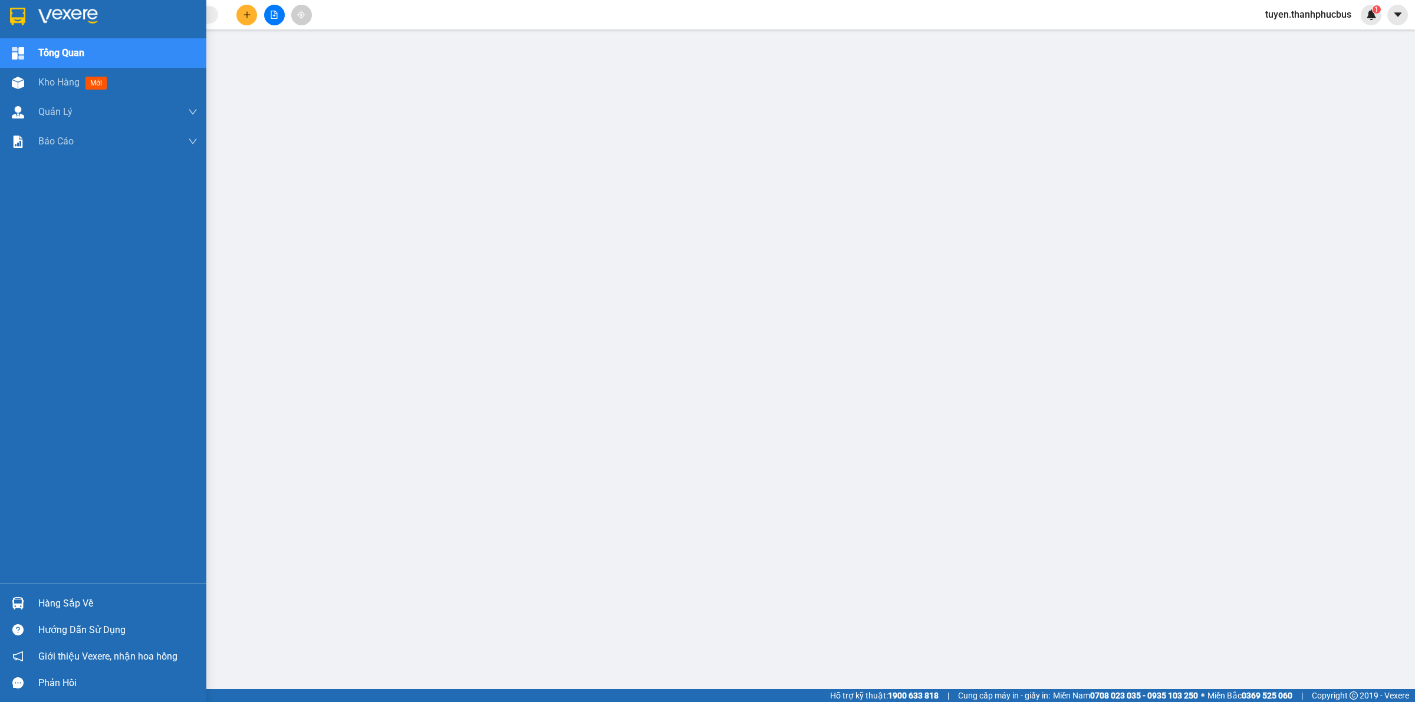
click at [16, 17] on img at bounding box center [17, 17] width 15 height 18
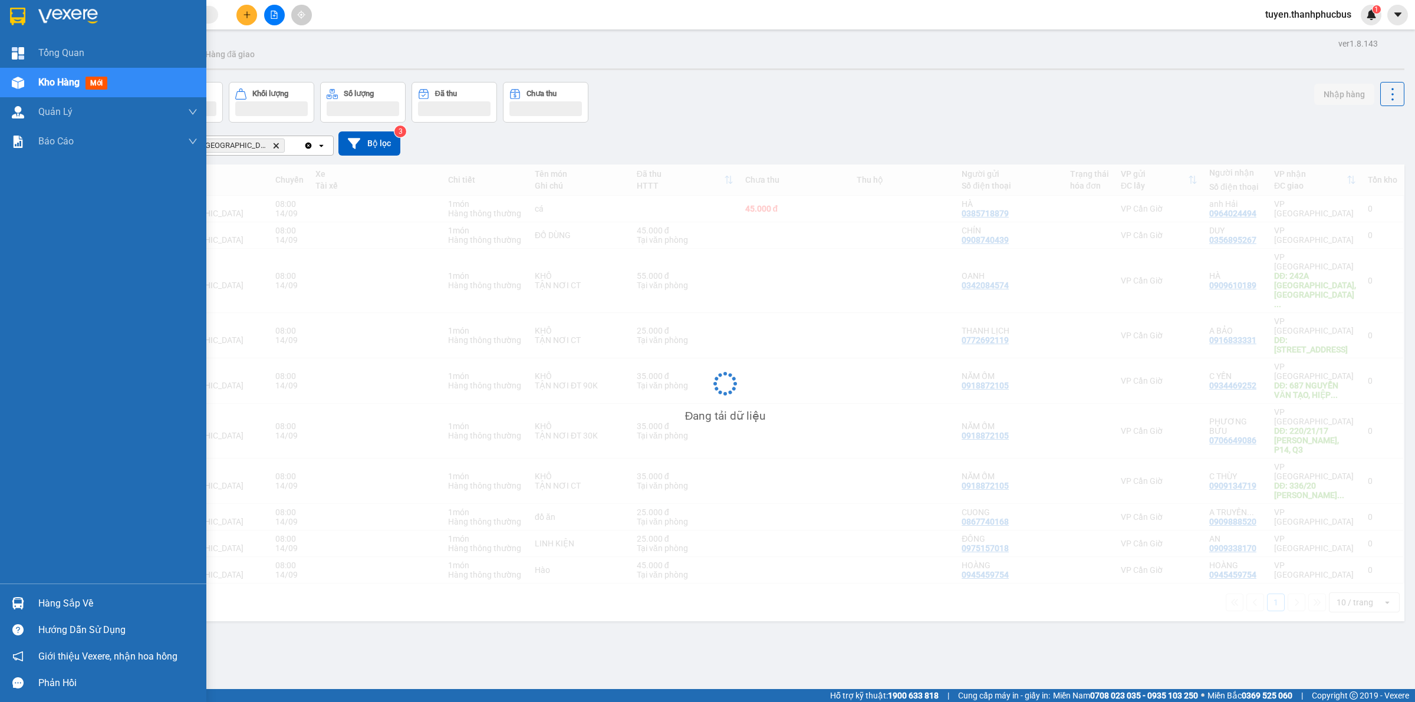
click at [34, 25] on div at bounding box center [103, 19] width 206 height 38
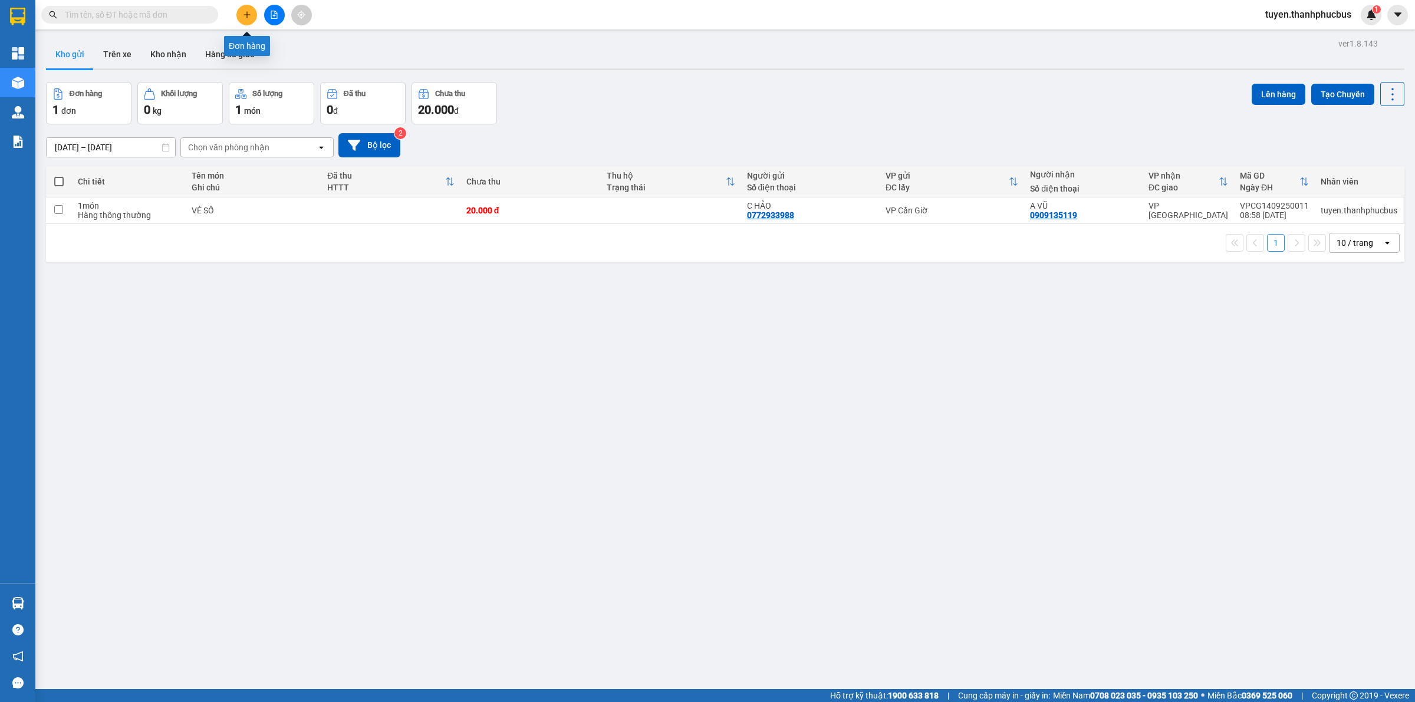
click at [245, 19] on button at bounding box center [246, 15] width 21 height 21
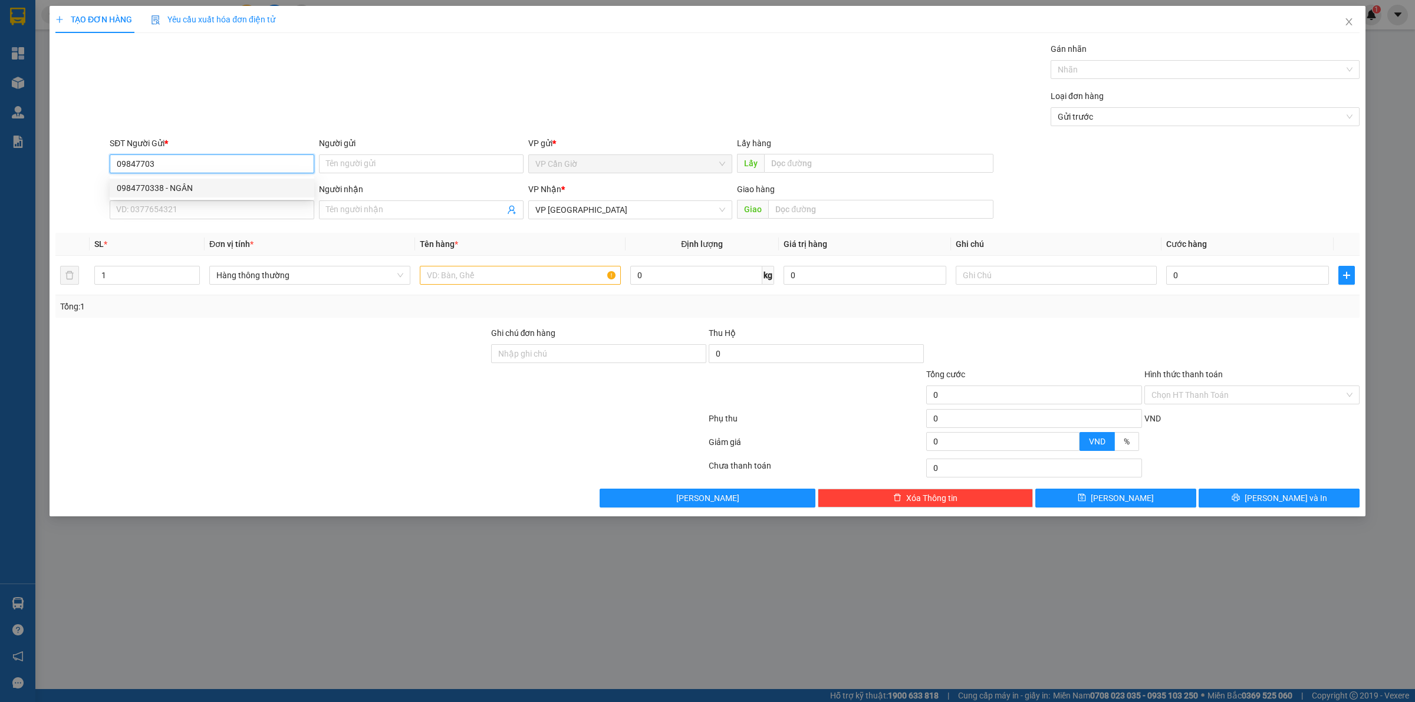
click at [162, 187] on div "0984770338 - NGÂN" at bounding box center [212, 188] width 190 height 13
type input "0984770338"
type input "NGÂN"
type input "25.000"
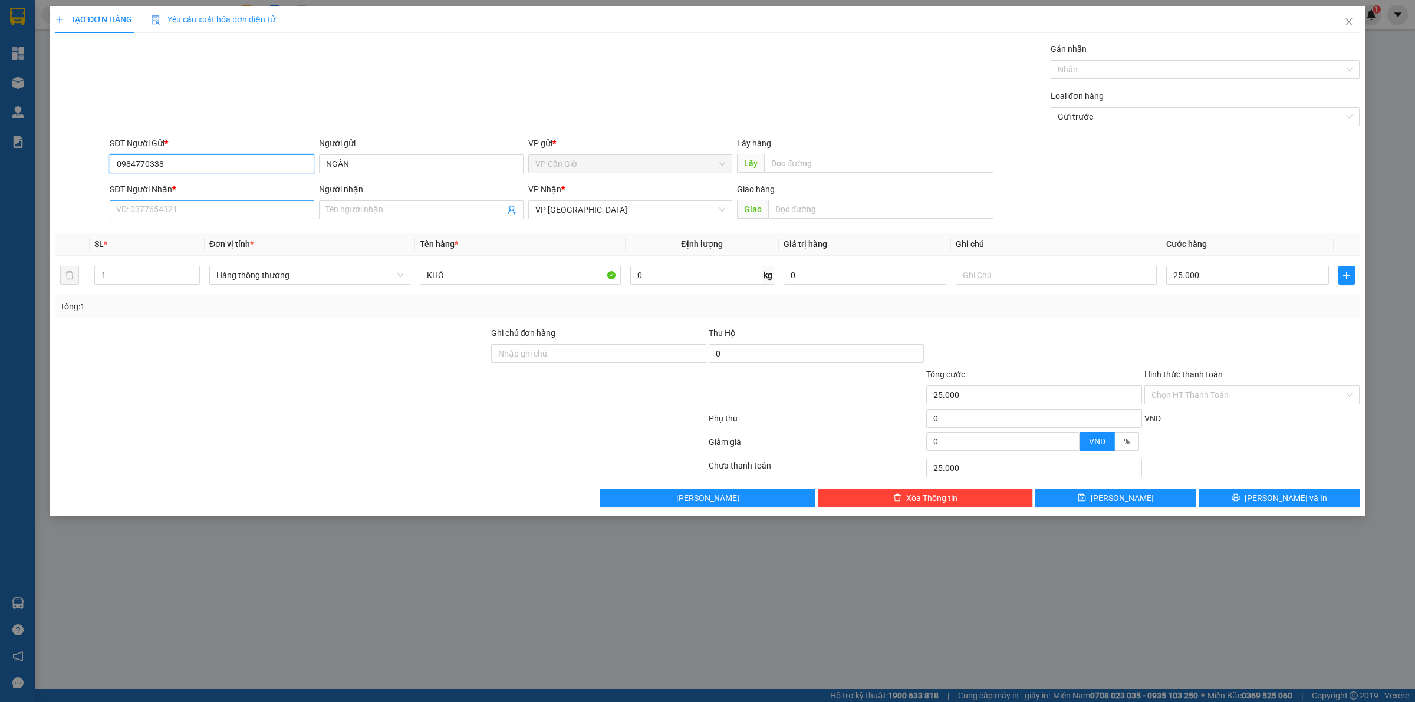
type input "0984770338"
click at [168, 208] on input "SĐT Người Nhận *" at bounding box center [212, 209] width 205 height 19
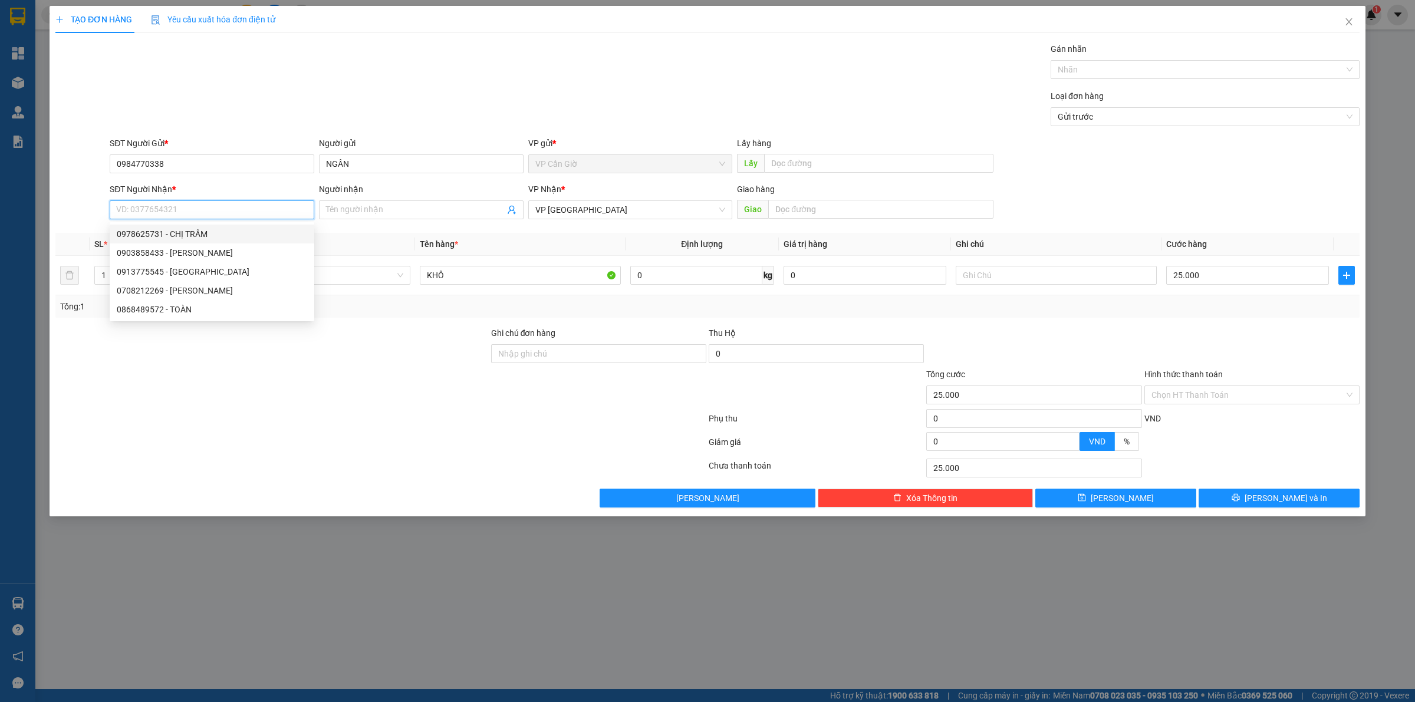
click at [189, 242] on div "0978625731 - CHỊ TRÂM" at bounding box center [212, 234] width 205 height 19
type input "0978625731"
type input "CHỊ TRÂM"
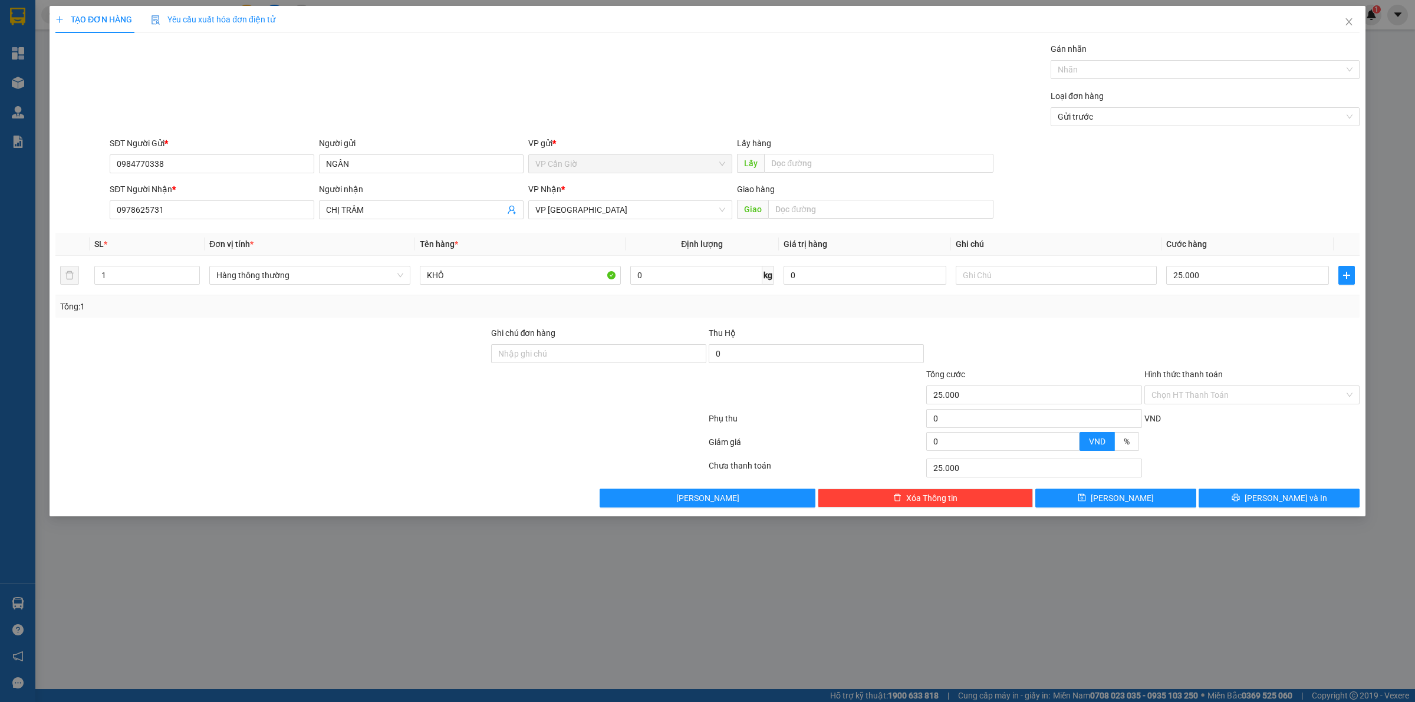
click at [448, 301] on div "Tổng: 1" at bounding box center [303, 306] width 486 height 13
click at [450, 292] on td "KHÔ" at bounding box center [520, 275] width 210 height 39
click at [457, 288] on td "KHÔ" at bounding box center [520, 275] width 210 height 39
click at [475, 281] on input "KHÔ" at bounding box center [520, 275] width 201 height 19
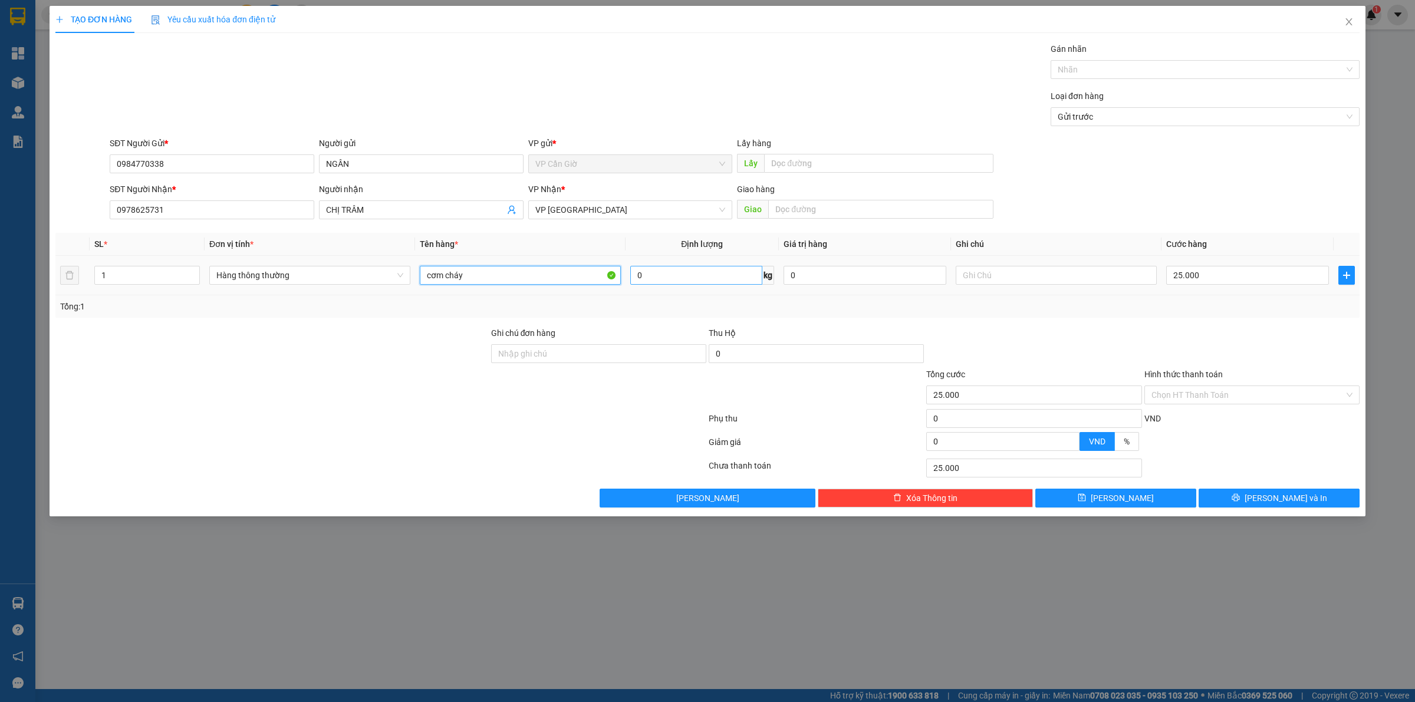
type input "cơm cháy"
click at [663, 278] on input "0" at bounding box center [696, 275] width 132 height 19
type input "1"
type input "2"
click at [997, 332] on div at bounding box center [1034, 347] width 218 height 41
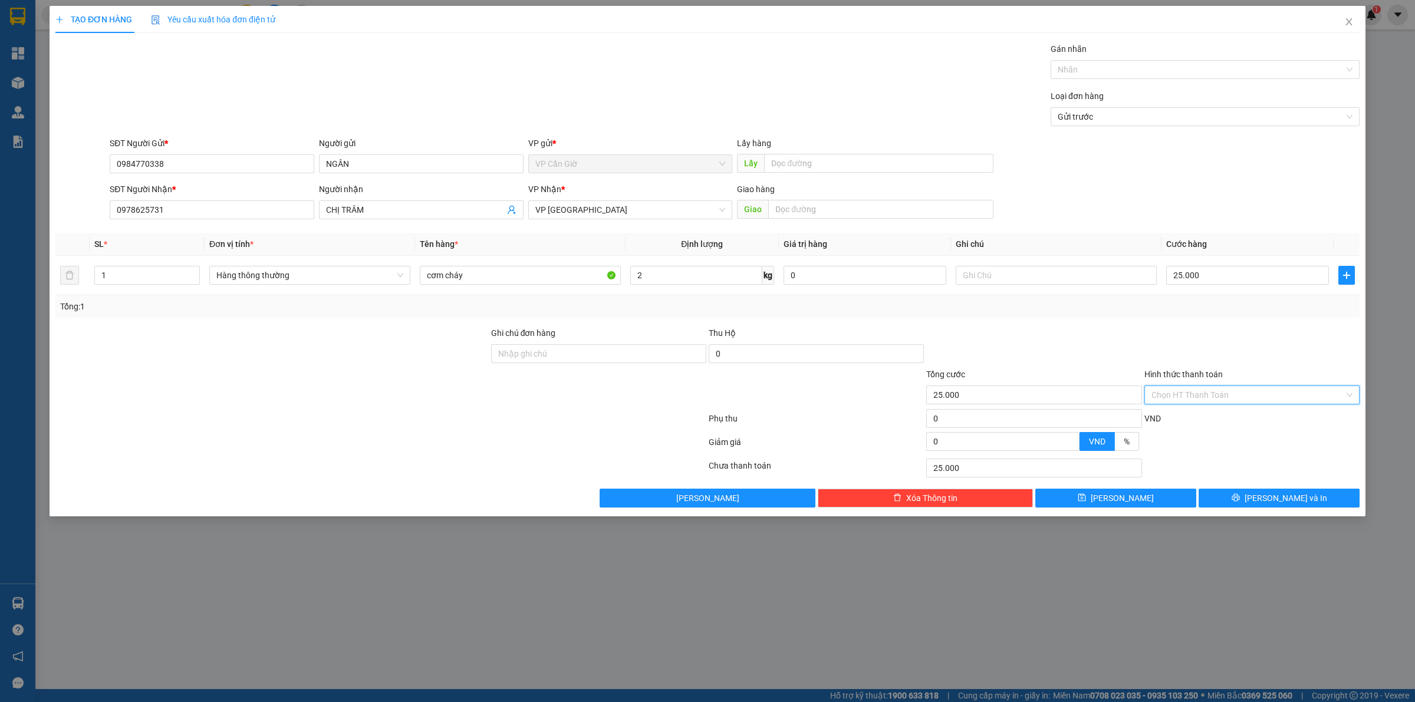
click at [1168, 387] on input "Hình thức thanh toán" at bounding box center [1247, 395] width 193 height 18
click at [1166, 409] on div "Transit Pickup Surcharge Ids Transit Deliver Surcharge Ids Transit Deliver Surc…" at bounding box center [707, 274] width 1304 height 465
click at [1168, 402] on input "Hình thức thanh toán" at bounding box center [1247, 395] width 193 height 18
click at [1165, 417] on div "Tại văn phòng" at bounding box center [1251, 419] width 201 height 13
type input "0"
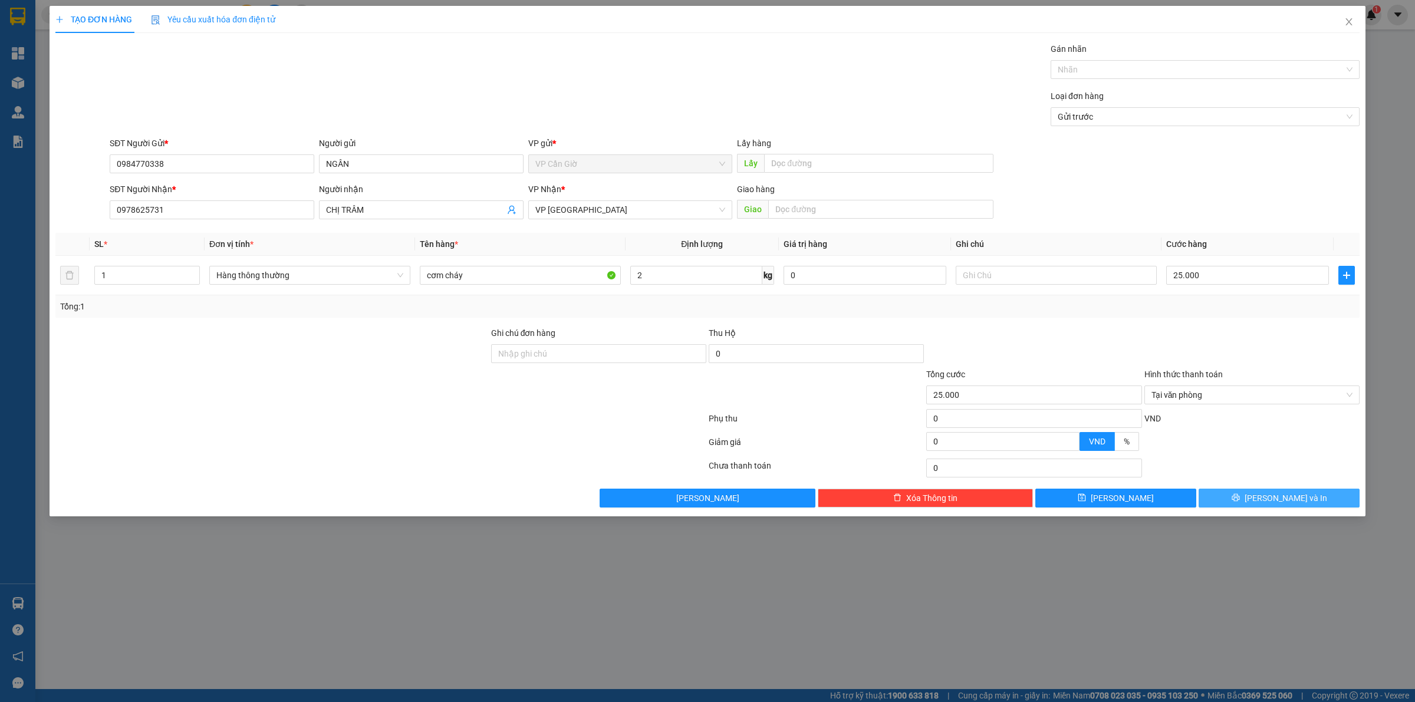
click at [1265, 500] on button "[PERSON_NAME] và In" at bounding box center [1278, 498] width 161 height 19
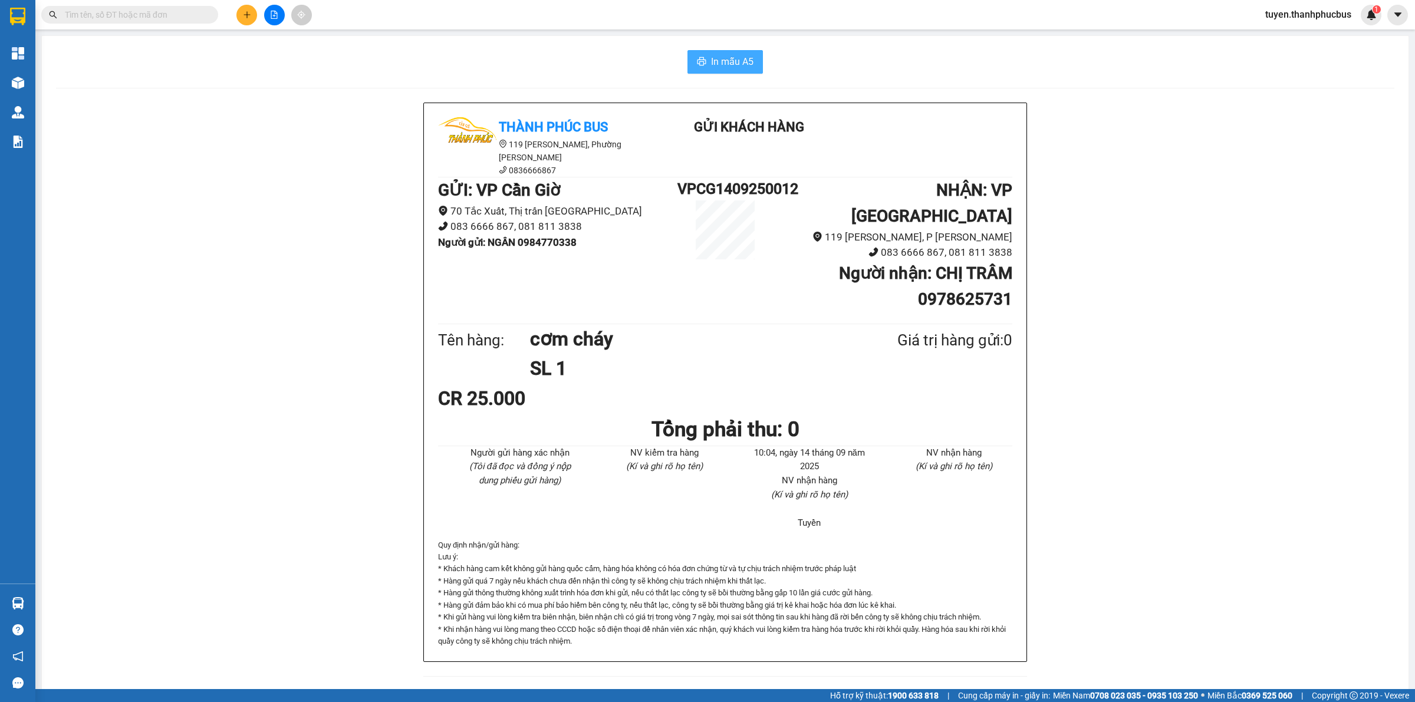
click at [749, 65] on span "In mẫu A5" at bounding box center [732, 61] width 42 height 15
